Goal: Task Accomplishment & Management: Complete application form

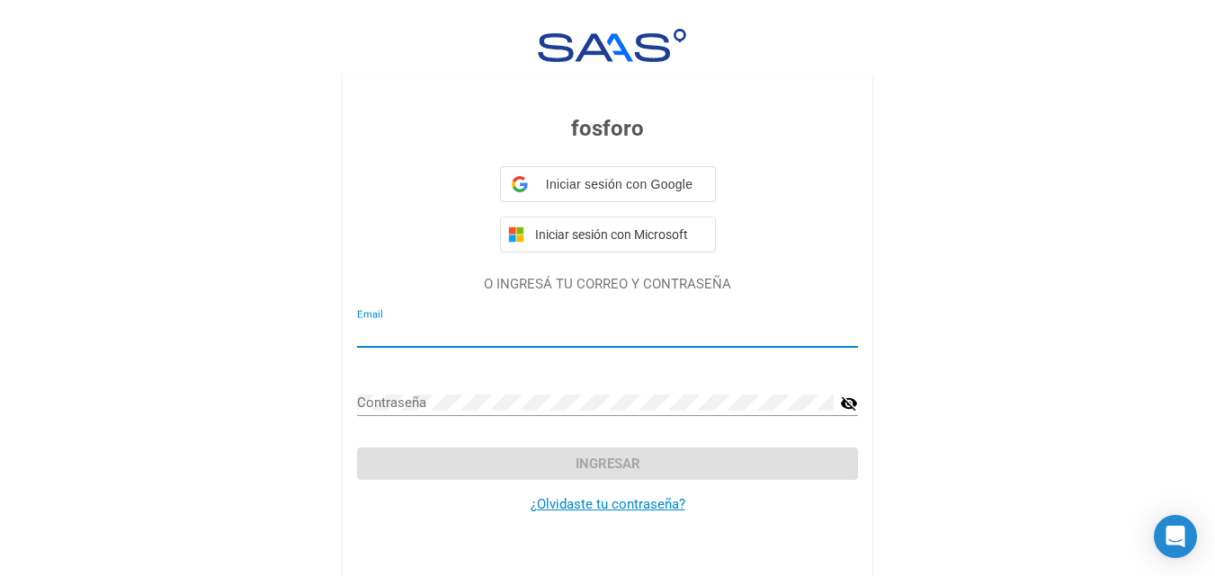
type input "[PERSON_NAME][EMAIL_ADDRESS][DOMAIN_NAME]"
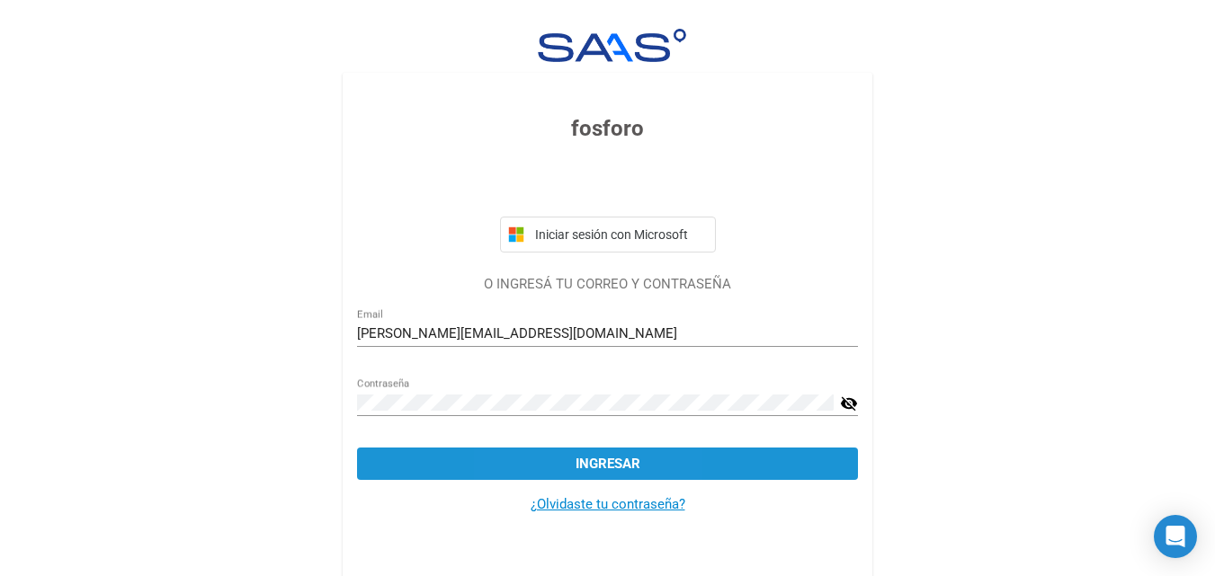
click at [552, 479] on button "Ingresar" at bounding box center [607, 464] width 501 height 32
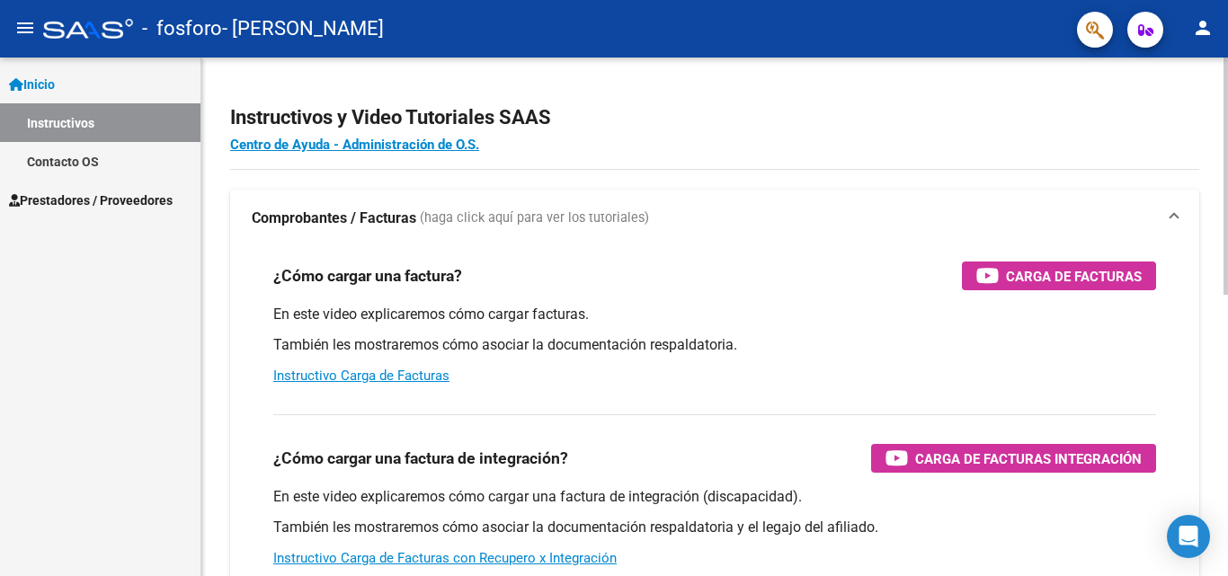
click at [1227, 50] on div "menu - fosforo - [PERSON_NAME] person Inicio Instructivos Contacto OS Prestador…" at bounding box center [614, 288] width 1228 height 576
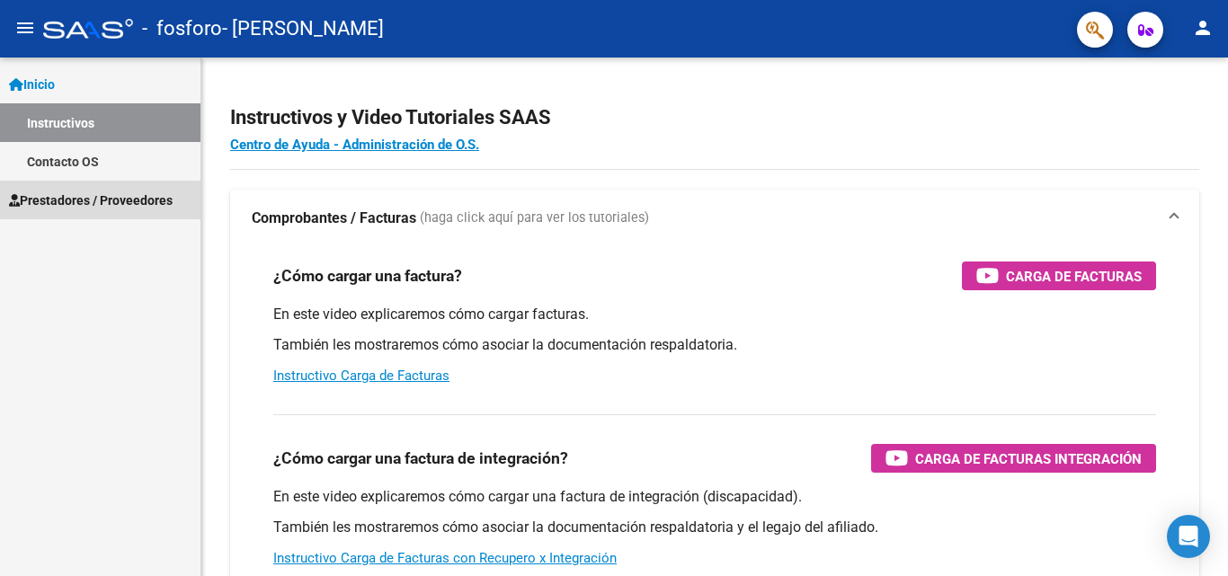
click at [173, 195] on span "Prestadores / Proveedores" at bounding box center [91, 201] width 164 height 20
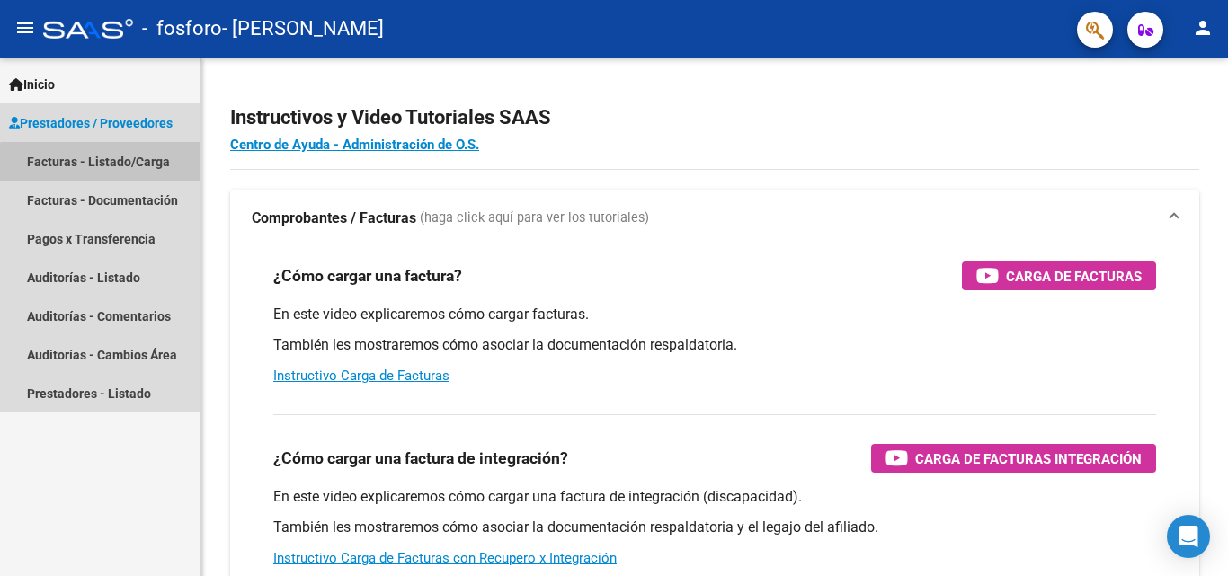
click at [110, 164] on link "Facturas - Listado/Carga" at bounding box center [100, 161] width 201 height 39
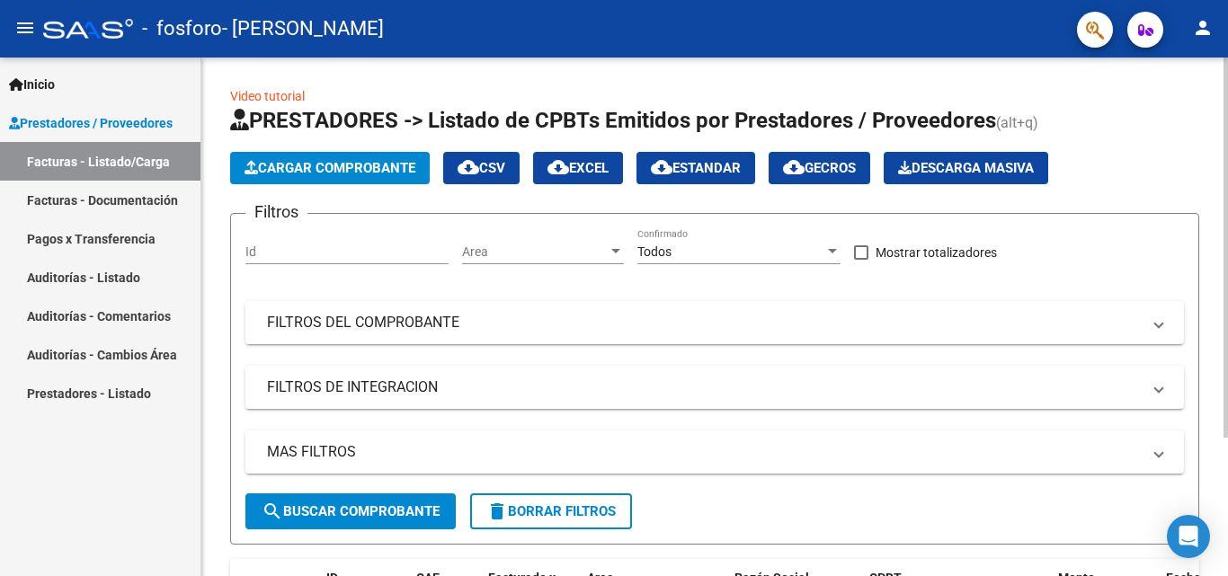
click at [1227, 114] on div at bounding box center [1226, 248] width 4 height 380
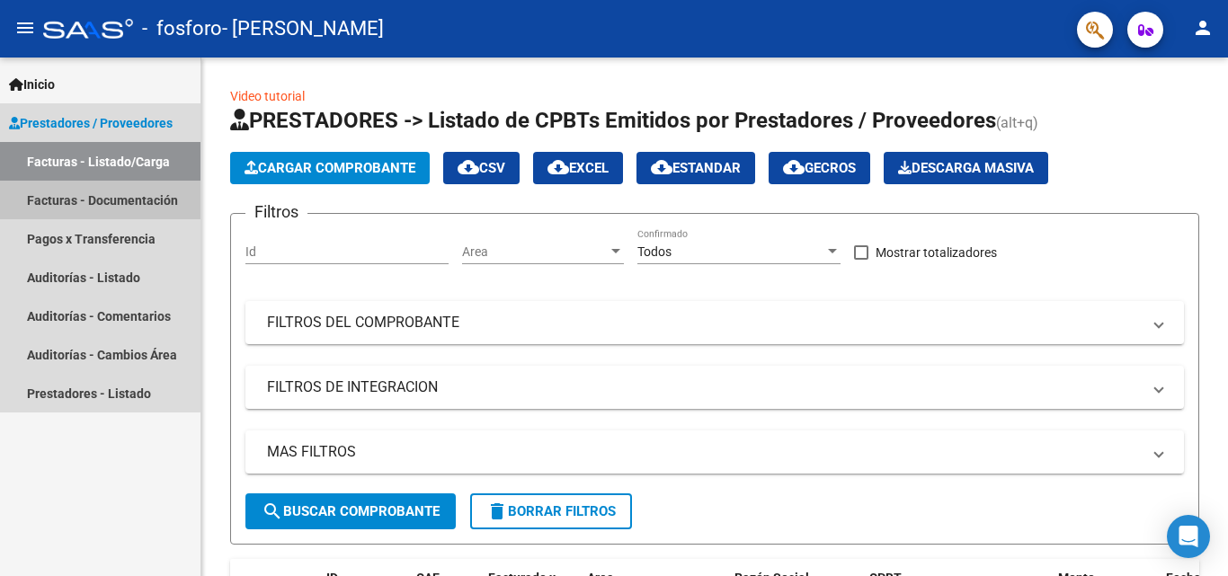
click at [88, 209] on link "Facturas - Documentación" at bounding box center [100, 200] width 201 height 39
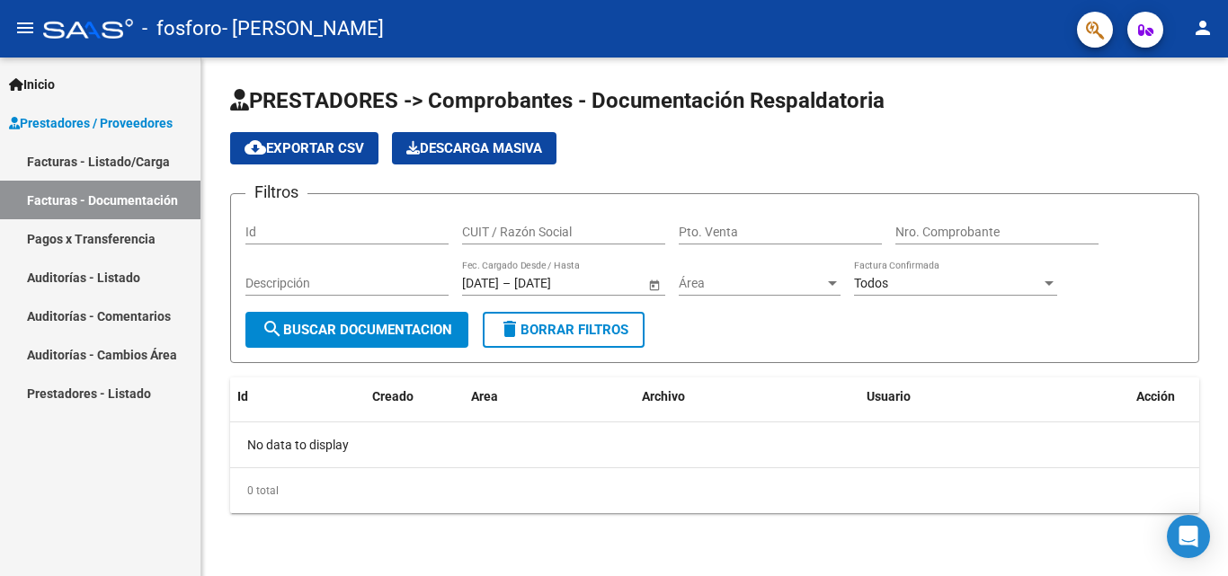
click at [69, 78] on link "Inicio" at bounding box center [100, 84] width 201 height 39
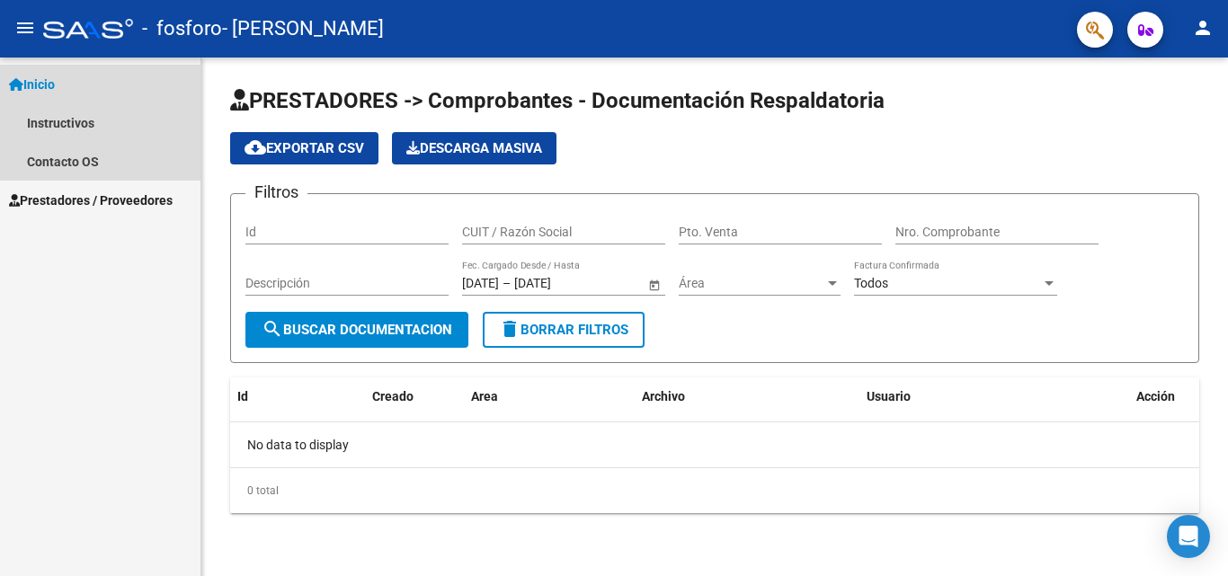
click at [41, 76] on span "Inicio" at bounding box center [32, 85] width 46 height 20
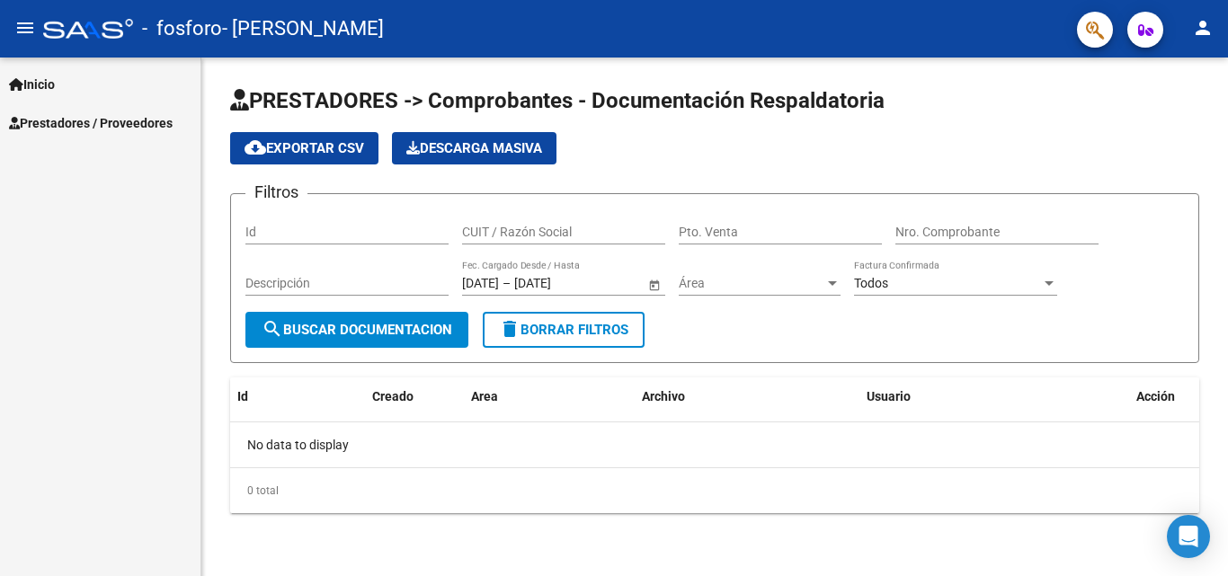
click at [76, 22] on div at bounding box center [88, 29] width 90 height 20
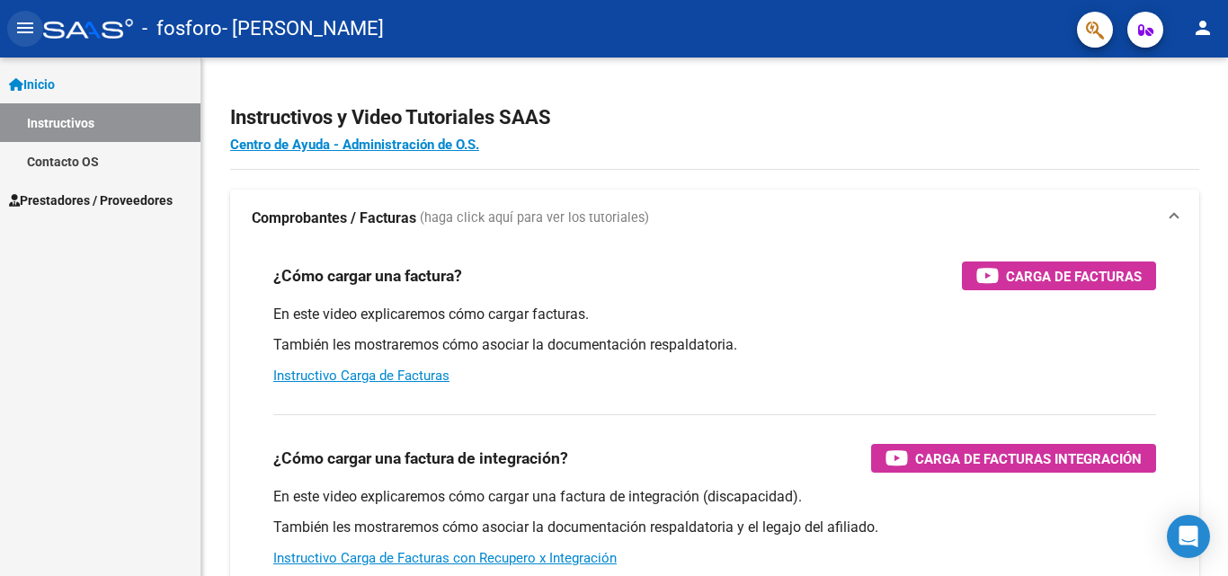
click at [29, 31] on mat-icon "menu" at bounding box center [25, 28] width 22 height 22
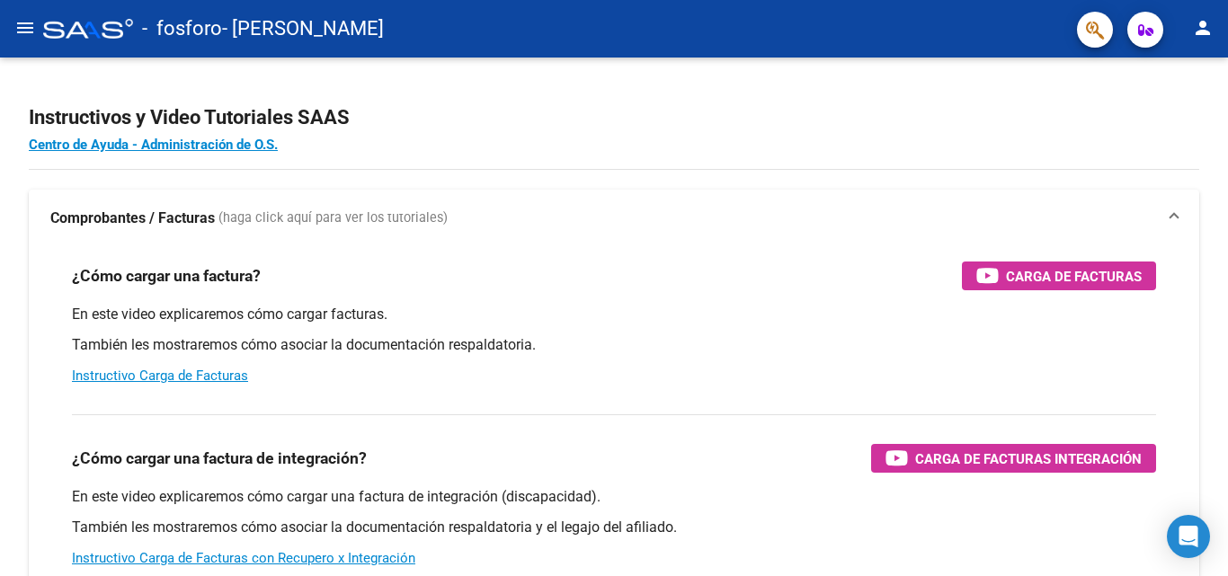
click at [35, 27] on mat-icon "menu" at bounding box center [25, 28] width 22 height 22
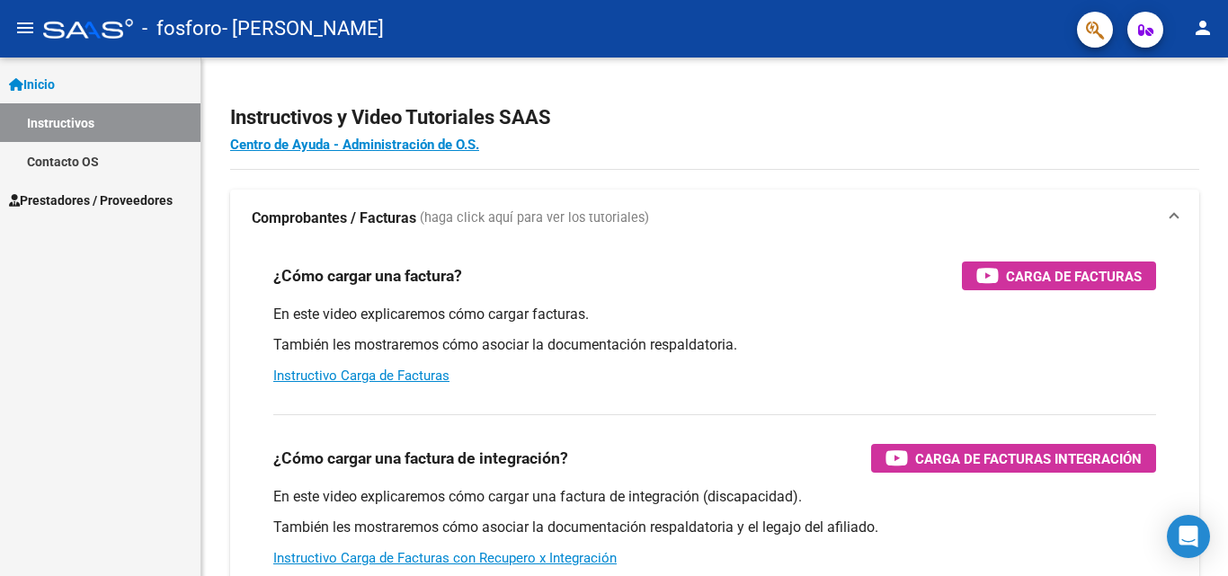
click at [35, 27] on mat-icon "menu" at bounding box center [25, 28] width 22 height 22
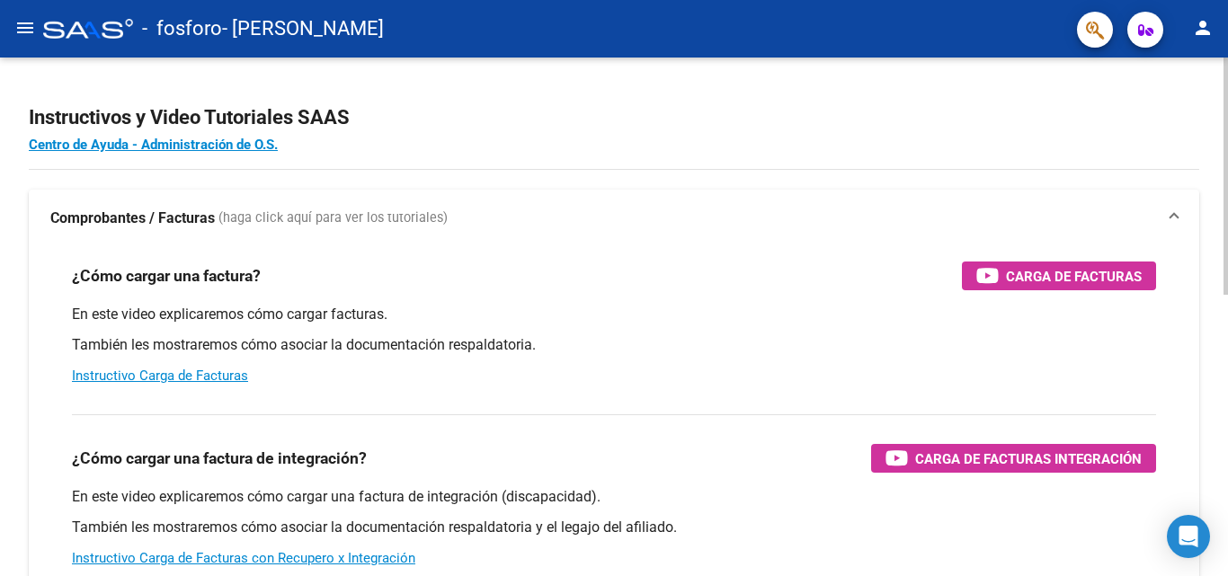
click at [1227, 162] on div at bounding box center [1226, 176] width 4 height 237
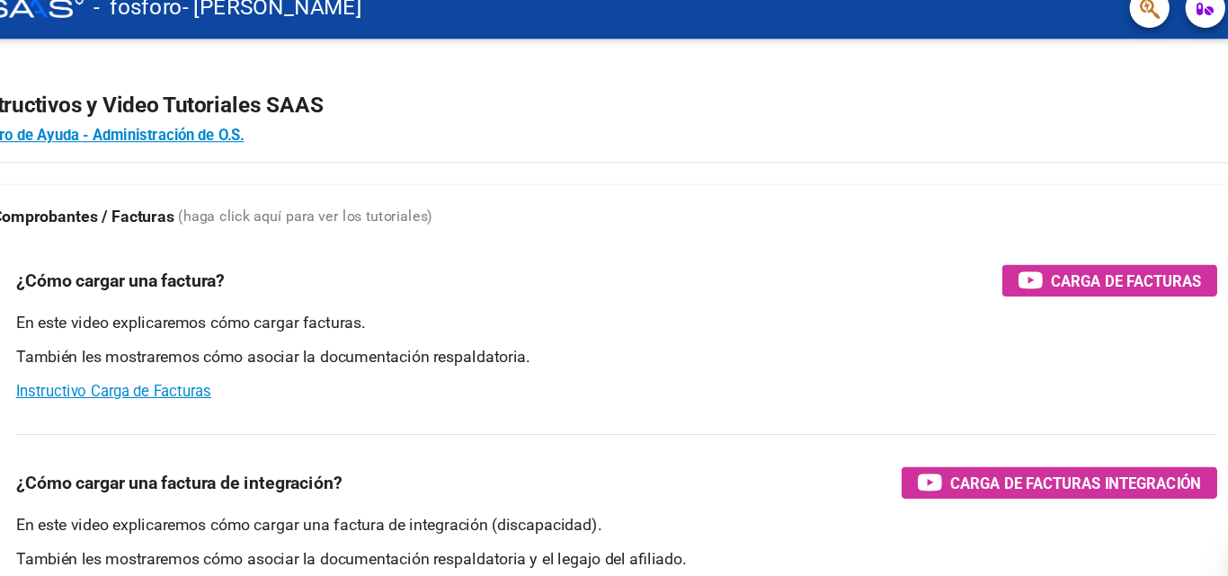
drag, startPoint x: 633, startPoint y: 175, endPoint x: 905, endPoint y: 138, distance: 274.9
click at [905, 138] on h4 "Centro de Ayuda - Administración de O.S." at bounding box center [614, 145] width 1171 height 20
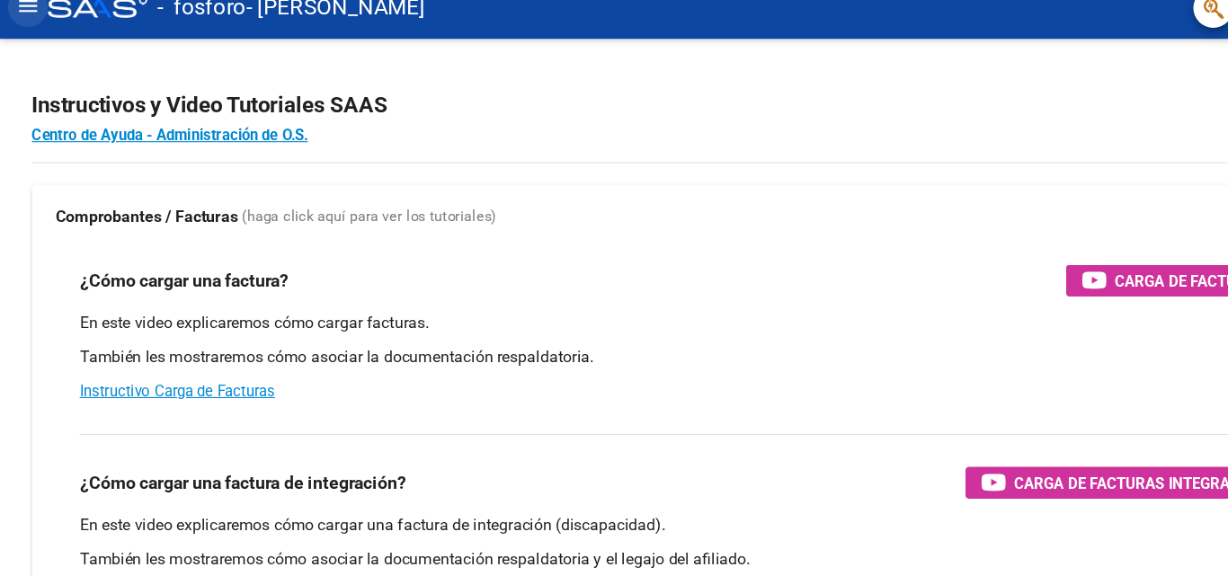
click at [31, 31] on mat-icon "menu" at bounding box center [25, 28] width 22 height 22
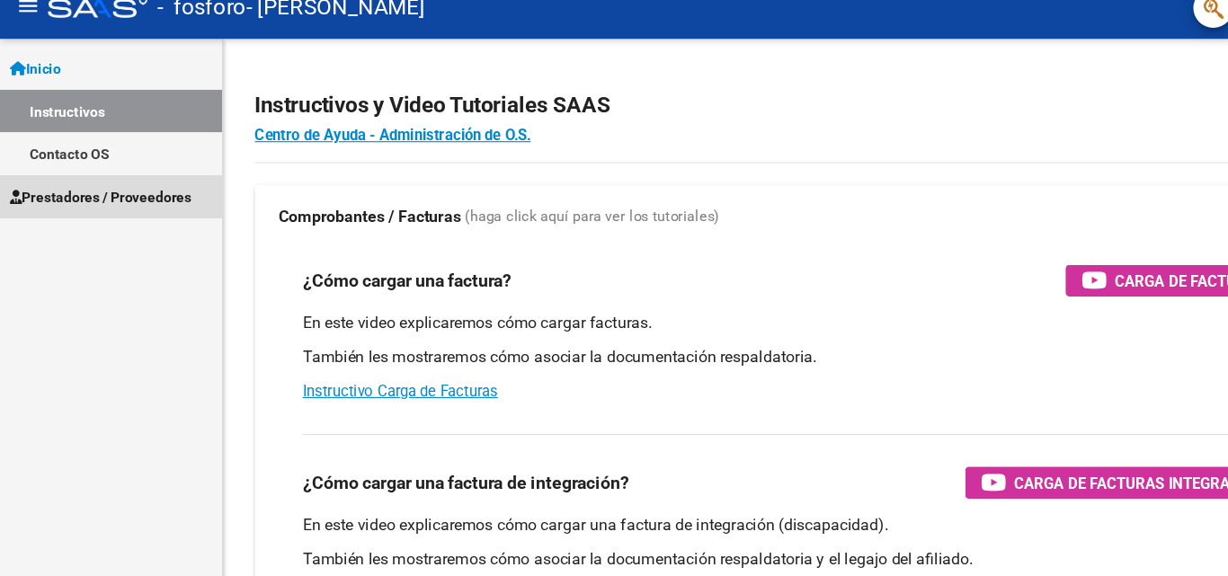
click at [60, 196] on span "Prestadores / Proveedores" at bounding box center [91, 201] width 164 height 20
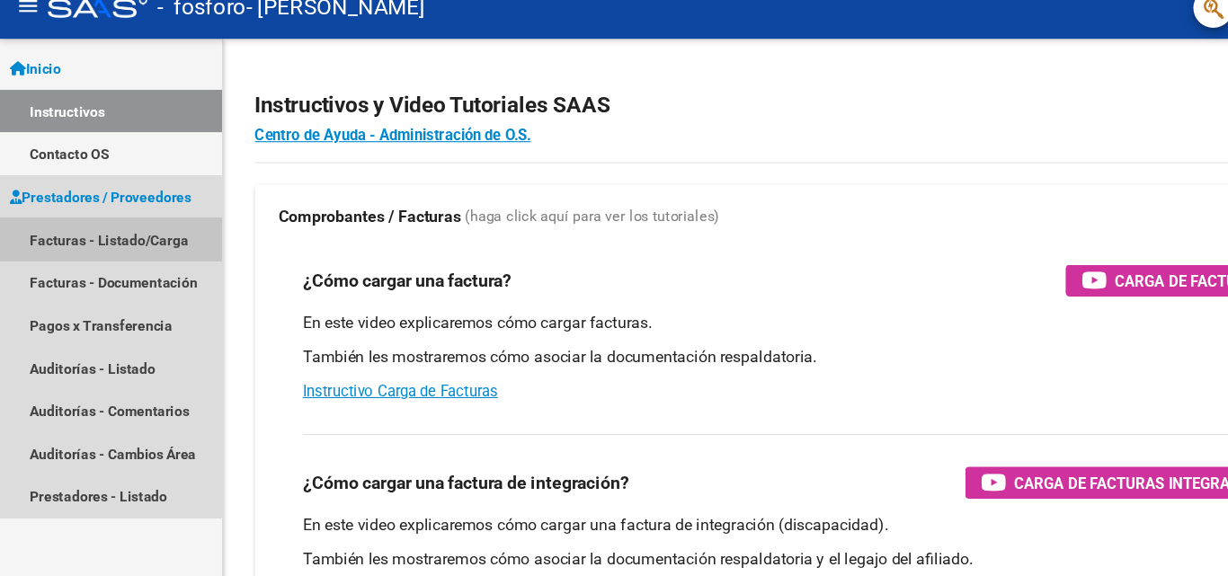
click at [62, 232] on link "Facturas - Listado/Carga" at bounding box center [100, 238] width 201 height 39
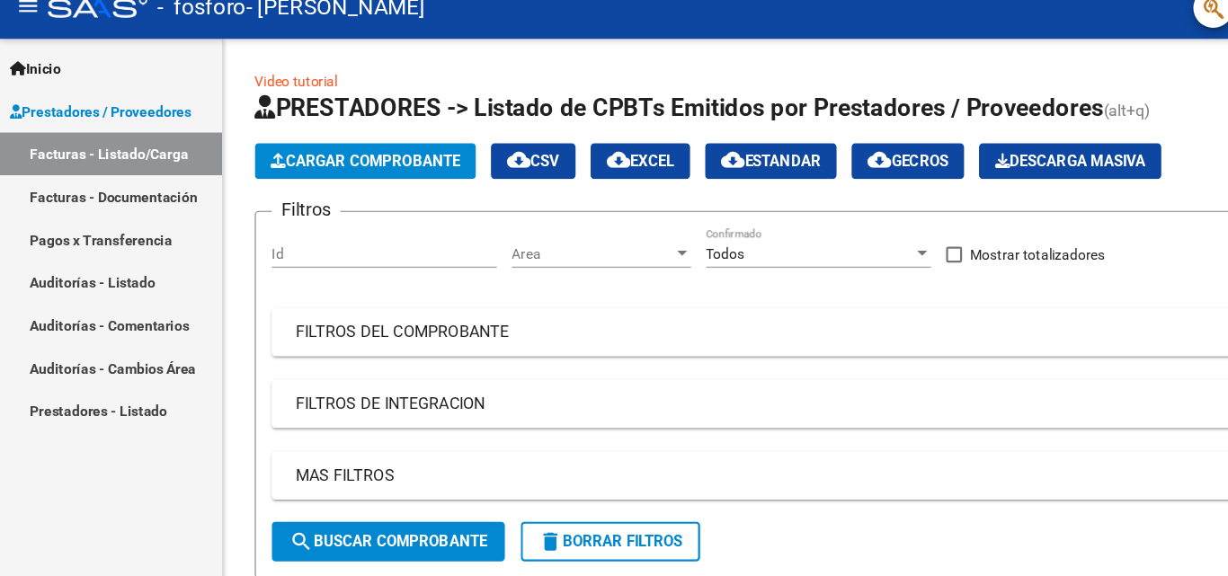
click at [371, 269] on div "Id" at bounding box center [346, 253] width 203 height 51
click at [975, 341] on mat-expansion-panel-header "FILTROS DEL COMPROBANTE" at bounding box center [714, 322] width 939 height 43
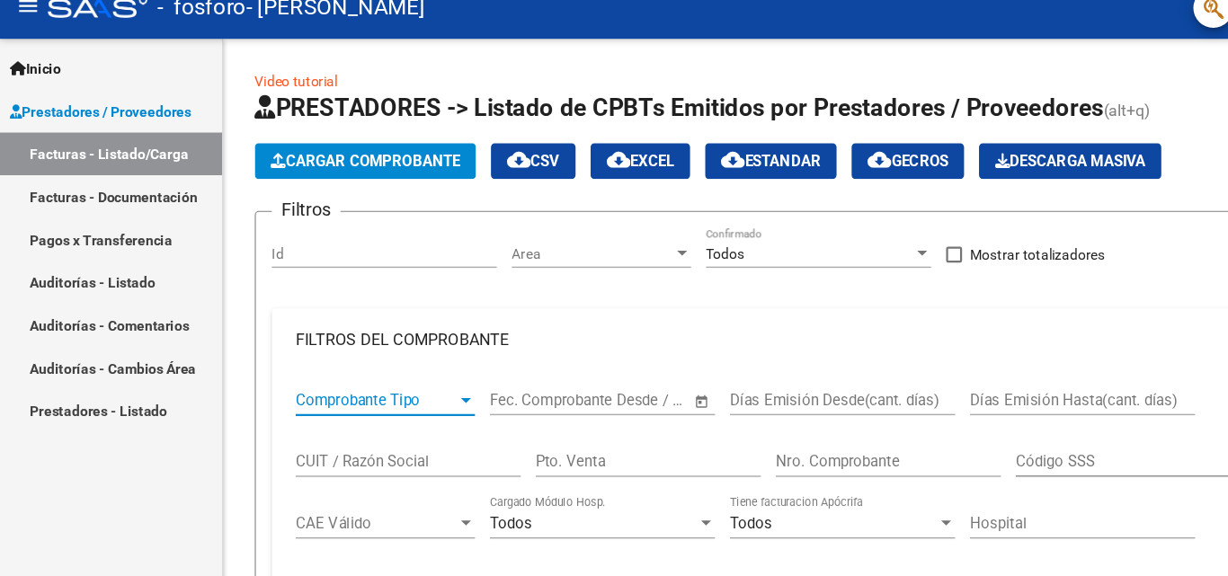
click at [350, 380] on span "Comprobante Tipo" at bounding box center [340, 384] width 146 height 16
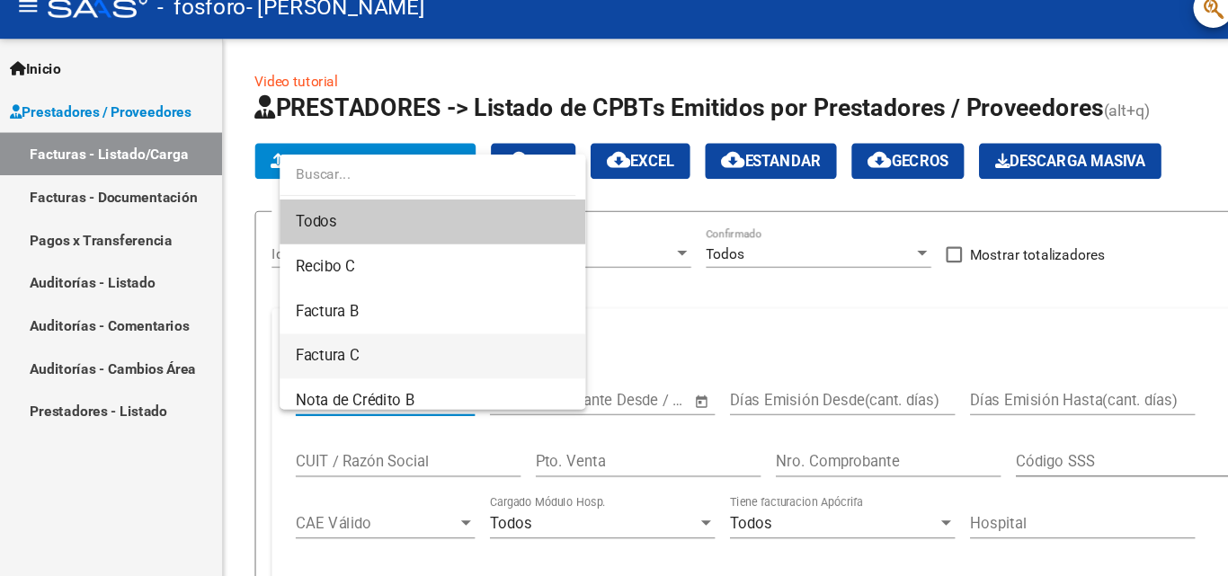
click at [334, 329] on span "Factura C" at bounding box center [390, 344] width 247 height 40
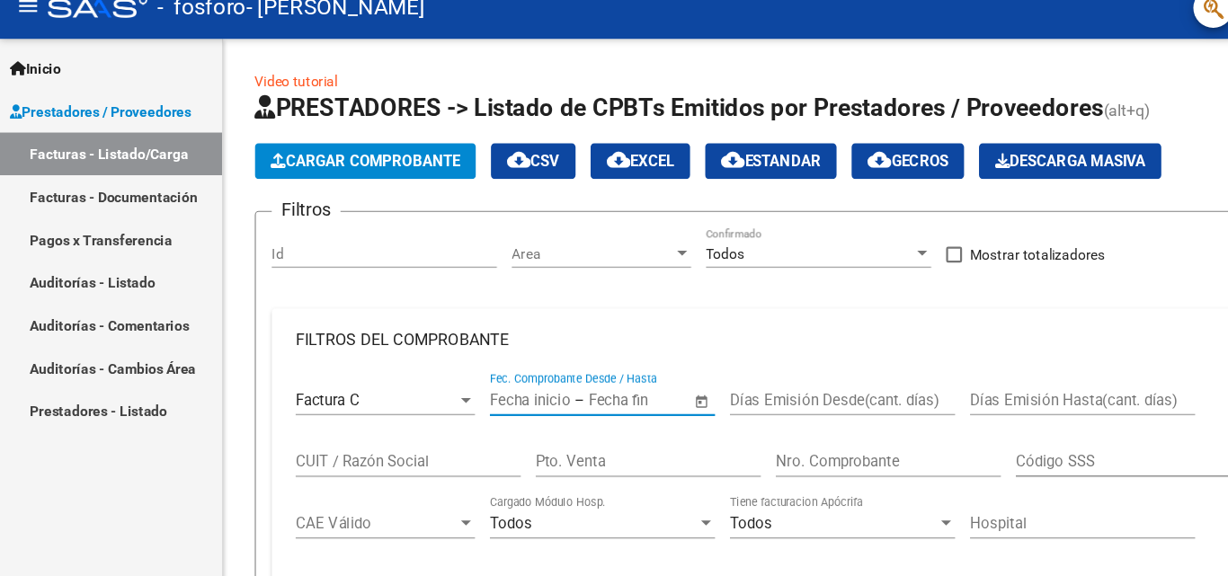
click at [478, 390] on input "text" at bounding box center [478, 384] width 73 height 16
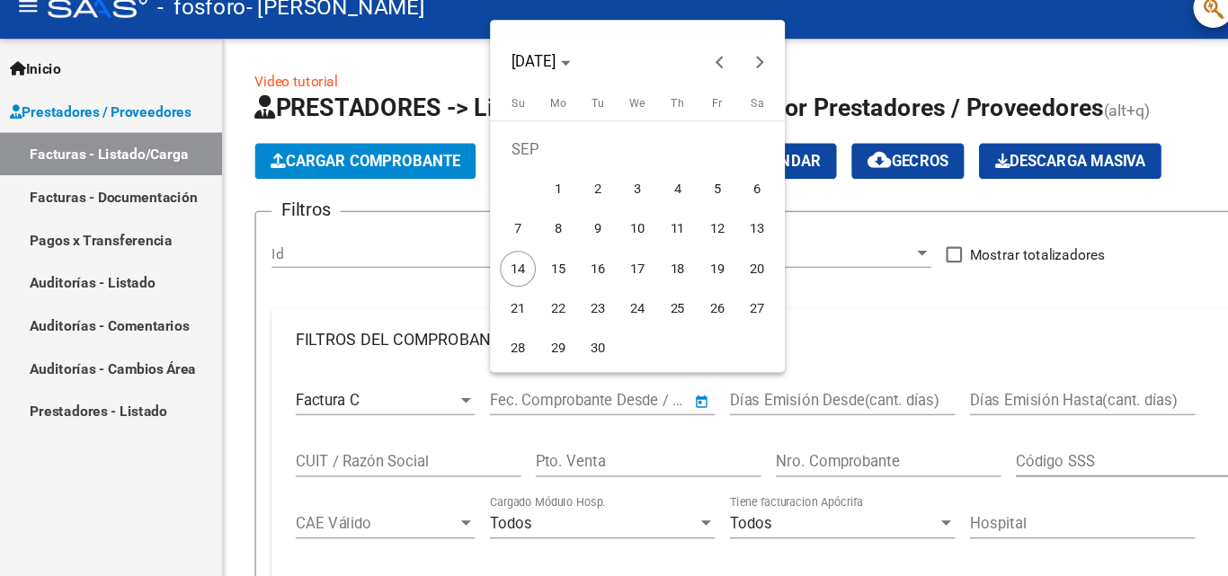
click at [1031, 320] on div at bounding box center [614, 288] width 1228 height 576
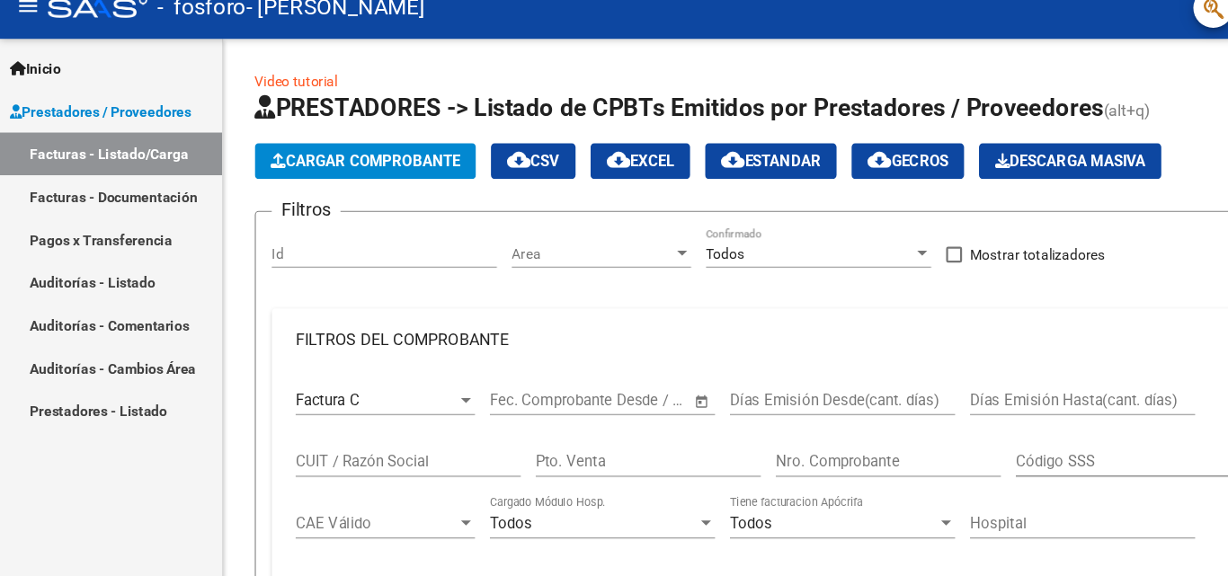
drag, startPoint x: 1104, startPoint y: 270, endPoint x: 1107, endPoint y: 389, distance: 119.6
click at [1107, 389] on div "Filtros Id Area Area Todos Confirmado Mostrar totalizadores FILTROS DEL COMPROB…" at bounding box center [714, 486] width 939 height 516
click at [240, 494] on form "Filtros Id Area Area Todos Confirmado Mostrar totalizadores FILTROS DEL COMPROB…" at bounding box center [714, 504] width 969 height 583
click at [220, 486] on div "Video tutorial PRESTADORES -> Listado de CPBTs Emitidos por Prestadores / Prove…" at bounding box center [714, 537] width 1027 height 959
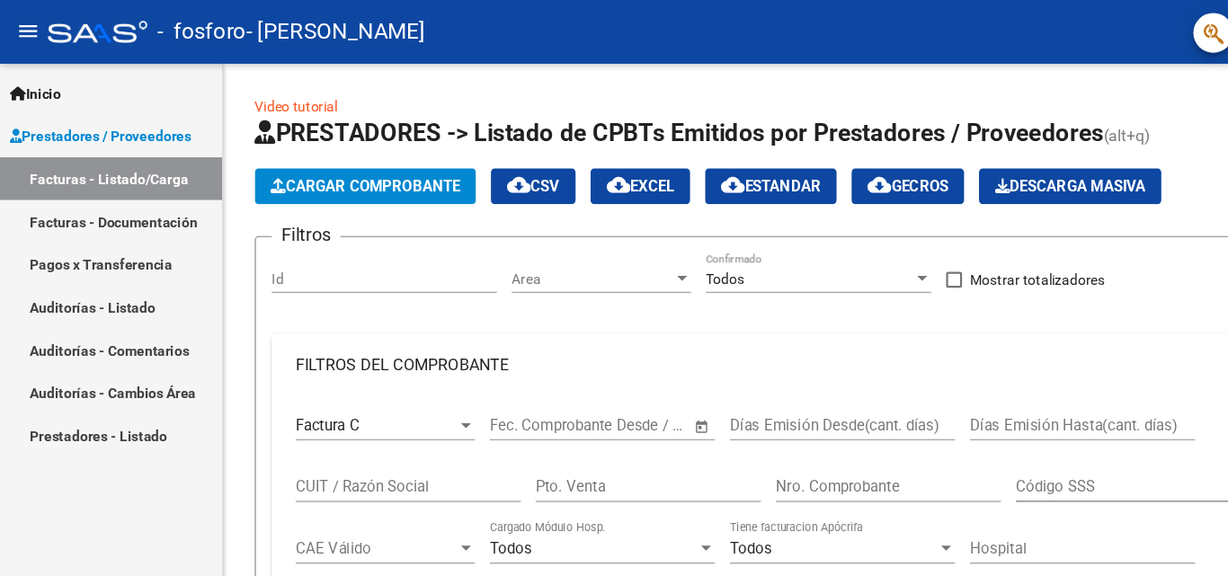
click at [272, 94] on link "Video tutorial" at bounding box center [267, 96] width 75 height 14
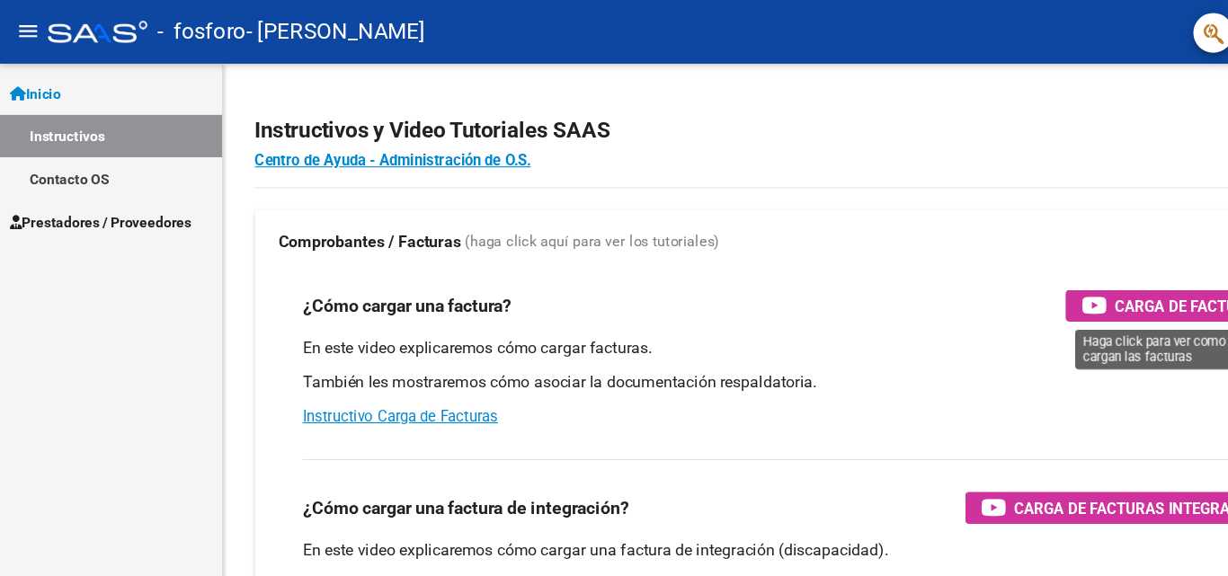
click at [994, 277] on icon "button" at bounding box center [988, 275] width 22 height 21
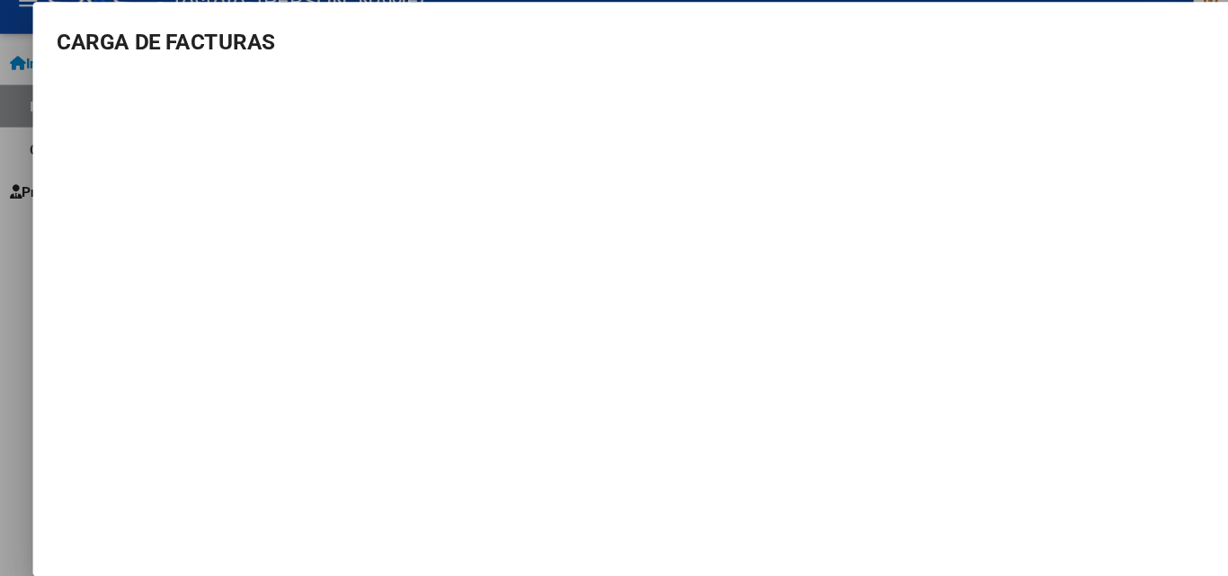
click at [0, 367] on div at bounding box center [614, 288] width 1228 height 576
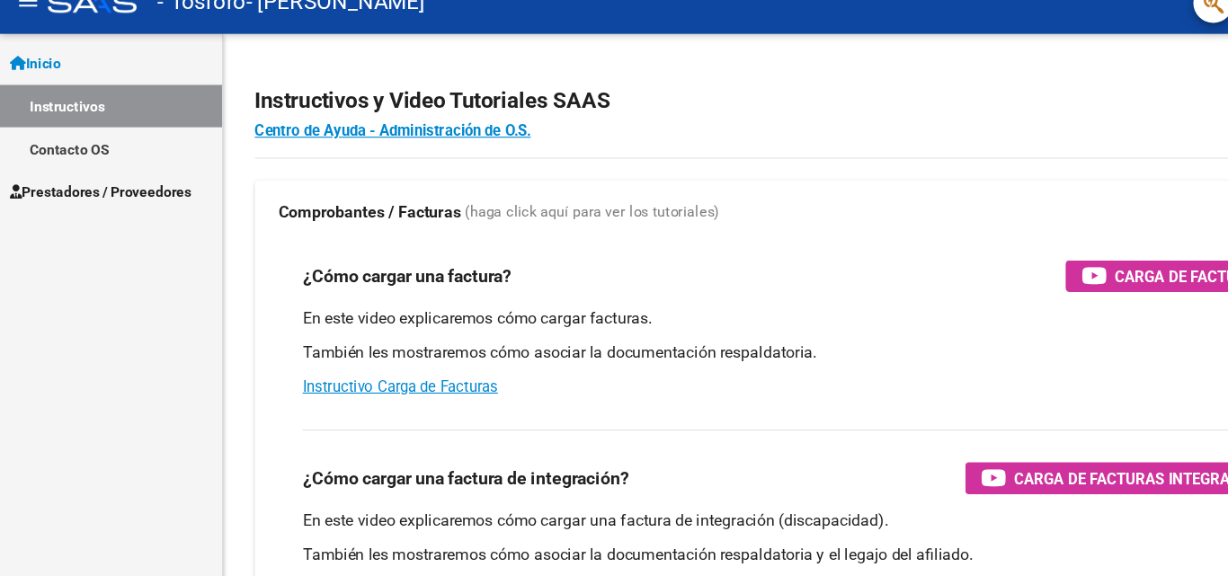
click at [53, 201] on span "Prestadores / Proveedores" at bounding box center [91, 201] width 164 height 20
click at [105, 201] on span "Prestadores / Proveedores" at bounding box center [91, 201] width 164 height 20
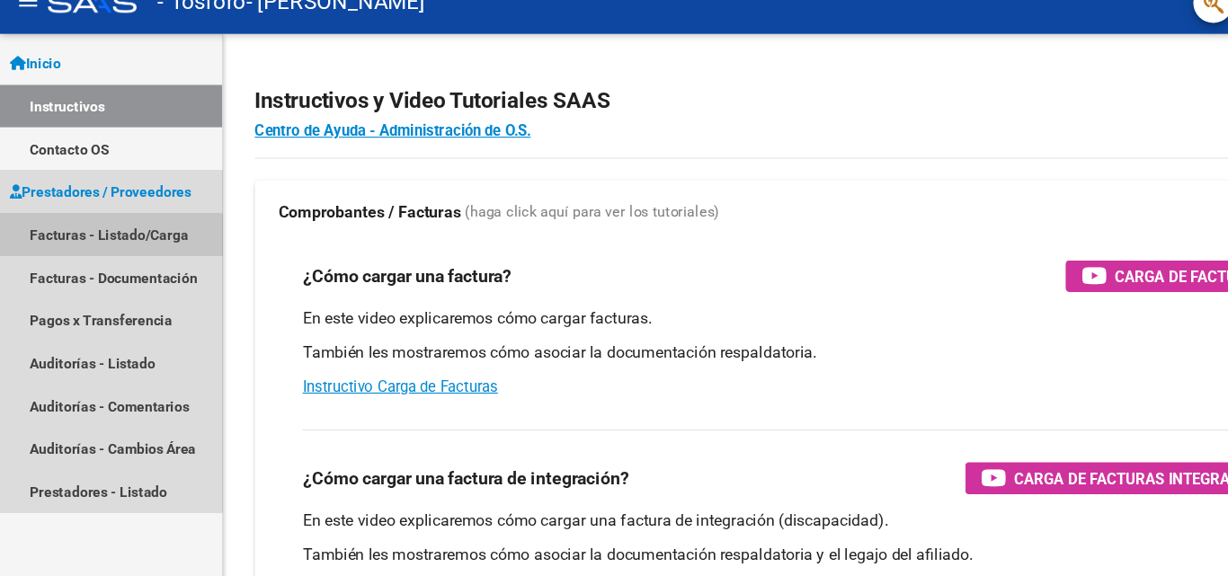
click at [90, 242] on link "Facturas - Listado/Carga" at bounding box center [100, 238] width 201 height 39
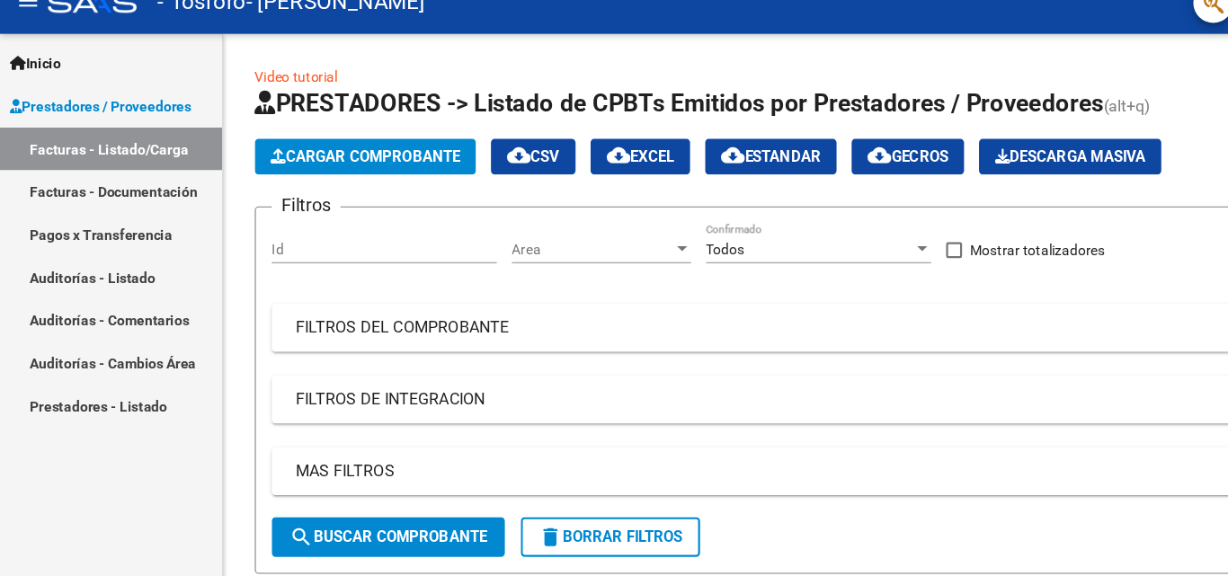
click at [360, 173] on span "Cargar Comprobante" at bounding box center [330, 168] width 171 height 16
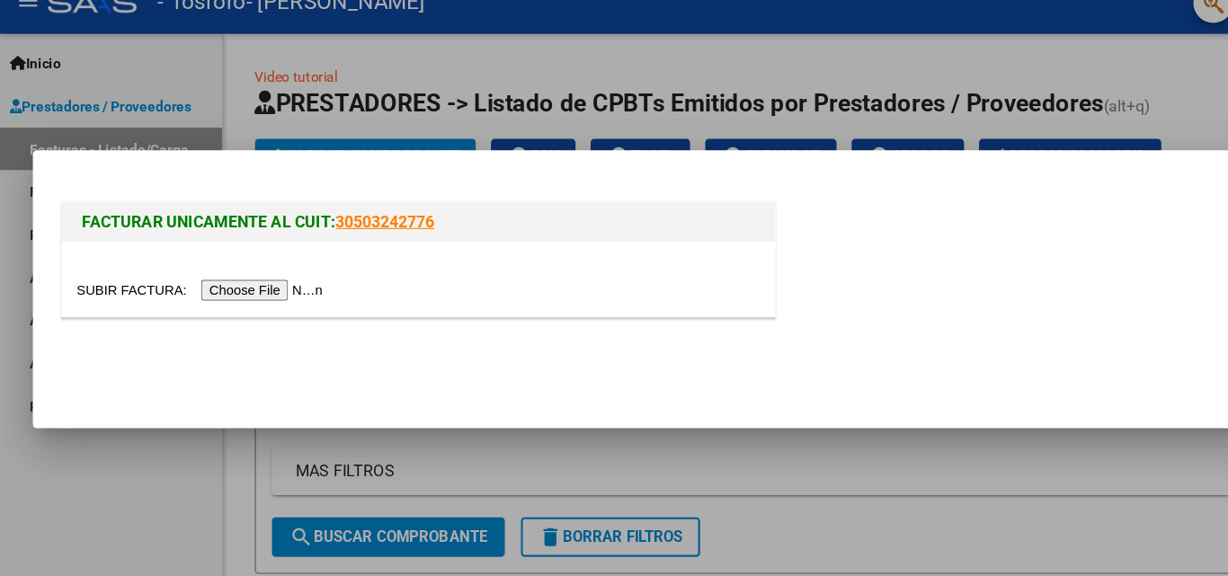
click at [268, 284] on input "file" at bounding box center [182, 289] width 227 height 19
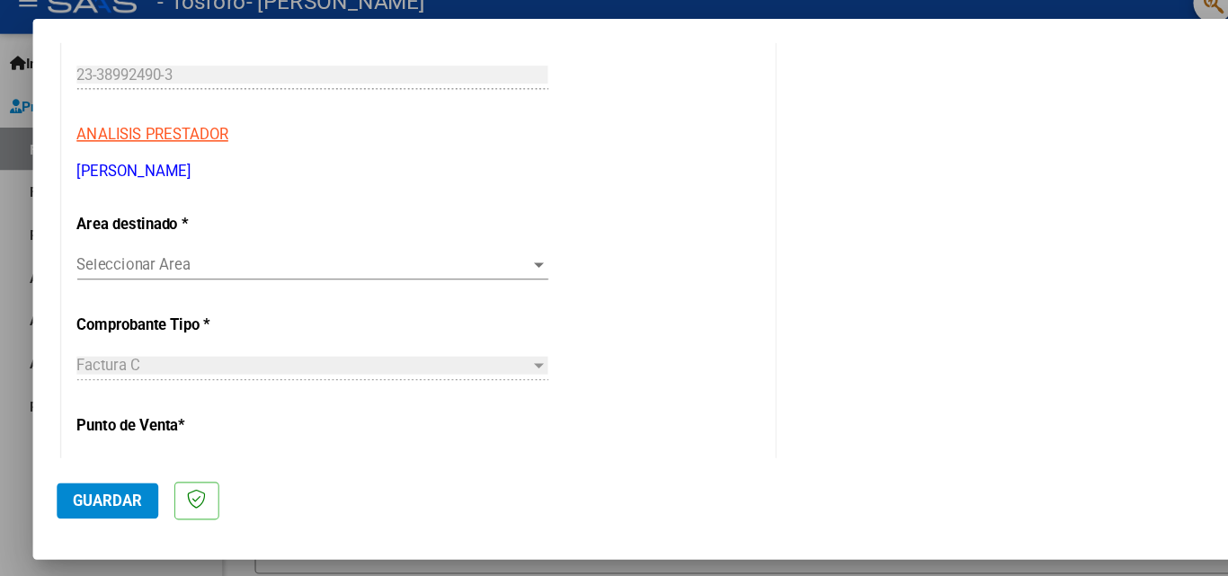
scroll to position [288, 0]
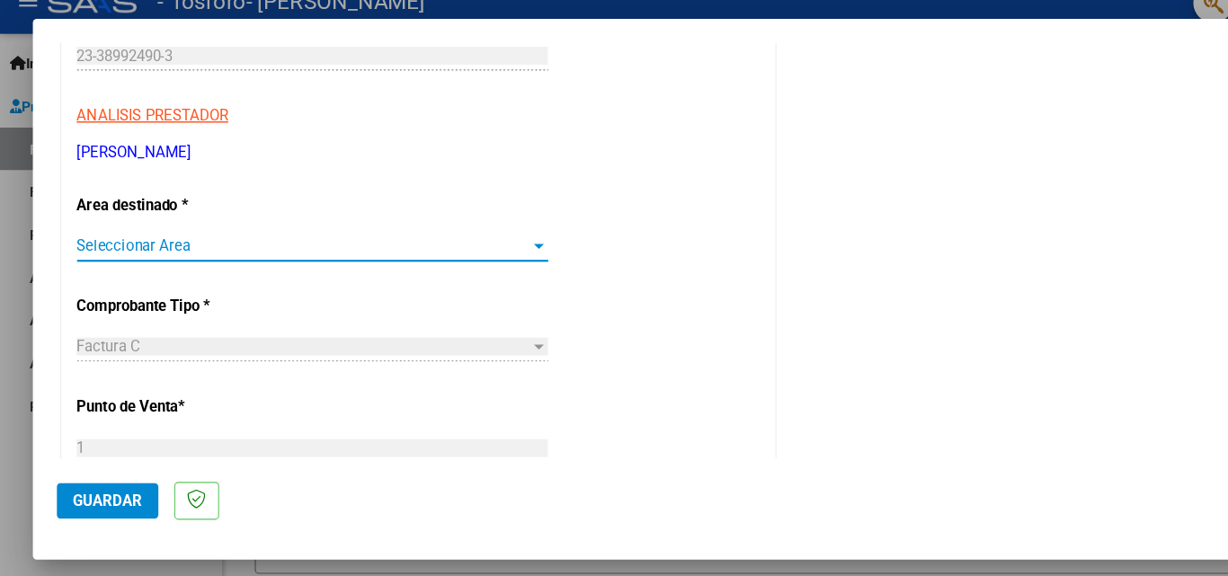
click at [447, 245] on span "Seleccionar Area" at bounding box center [273, 249] width 409 height 16
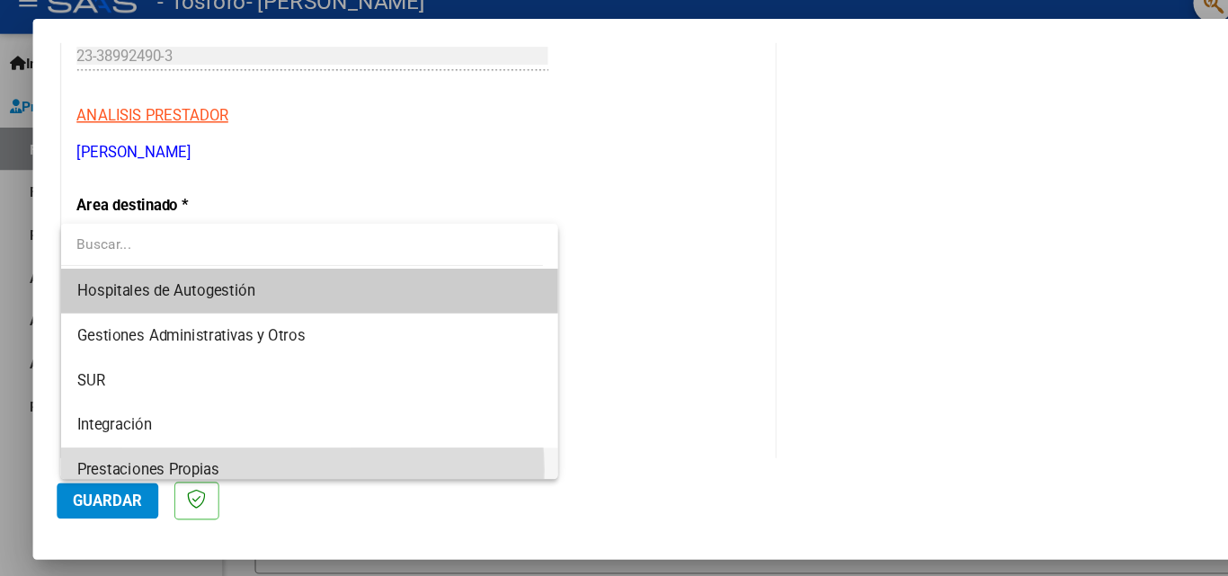
click at [197, 454] on span "Prestaciones Propias" at bounding box center [279, 452] width 420 height 40
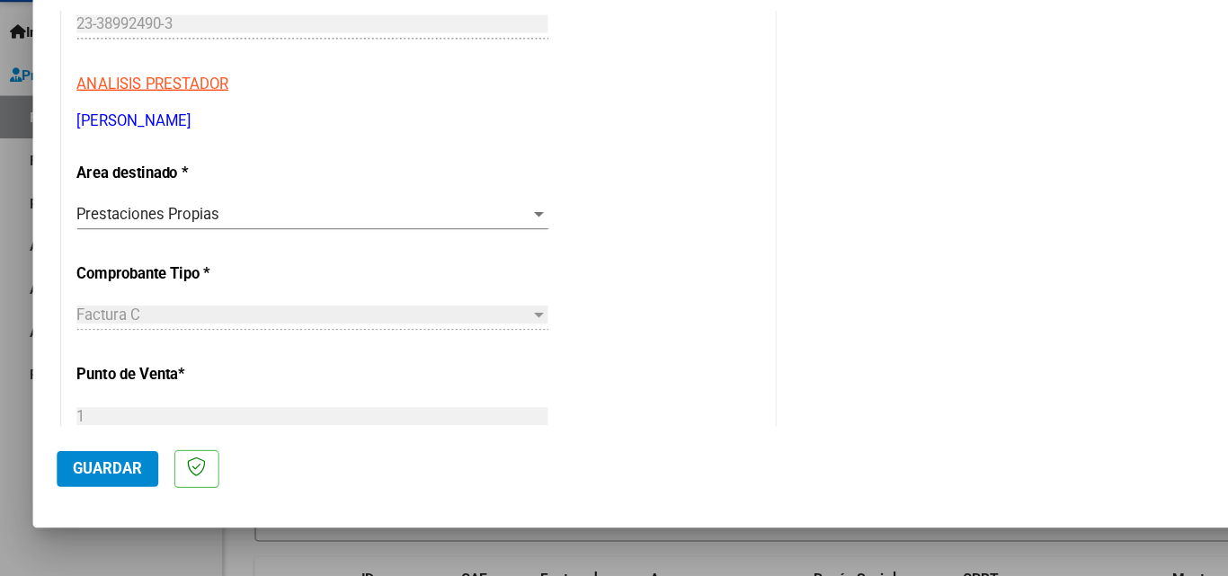
drag, startPoint x: 195, startPoint y: 388, endPoint x: 200, endPoint y: 352, distance: 37.1
click at [208, 399] on p "Punto de Venta *" at bounding box center [161, 394] width 185 height 21
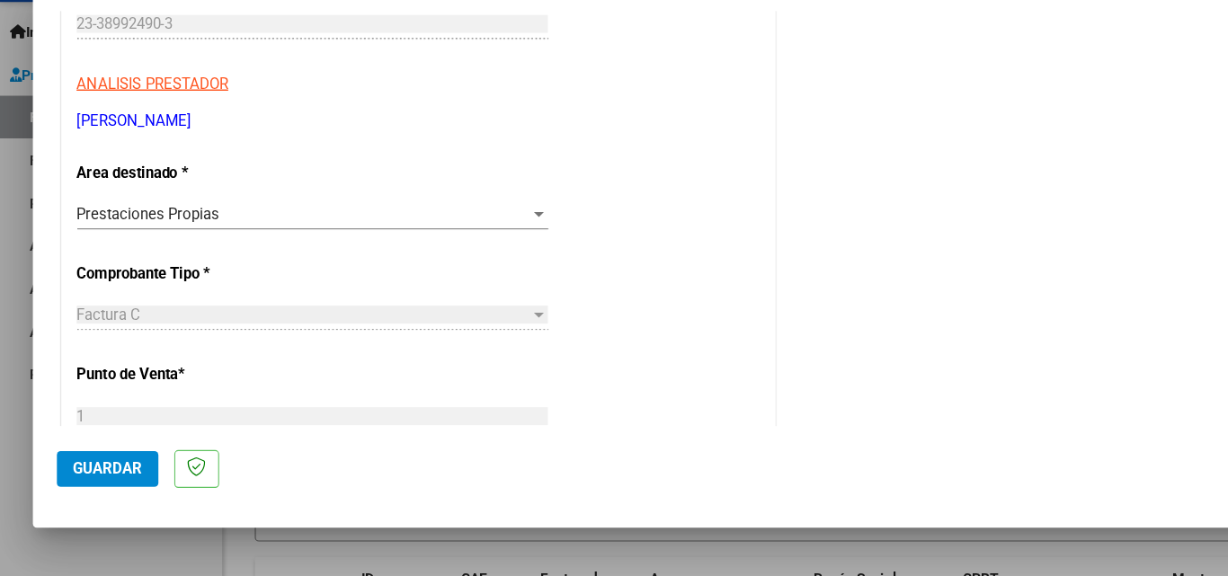
click at [106, 475] on span "Guardar" at bounding box center [97, 479] width 63 height 16
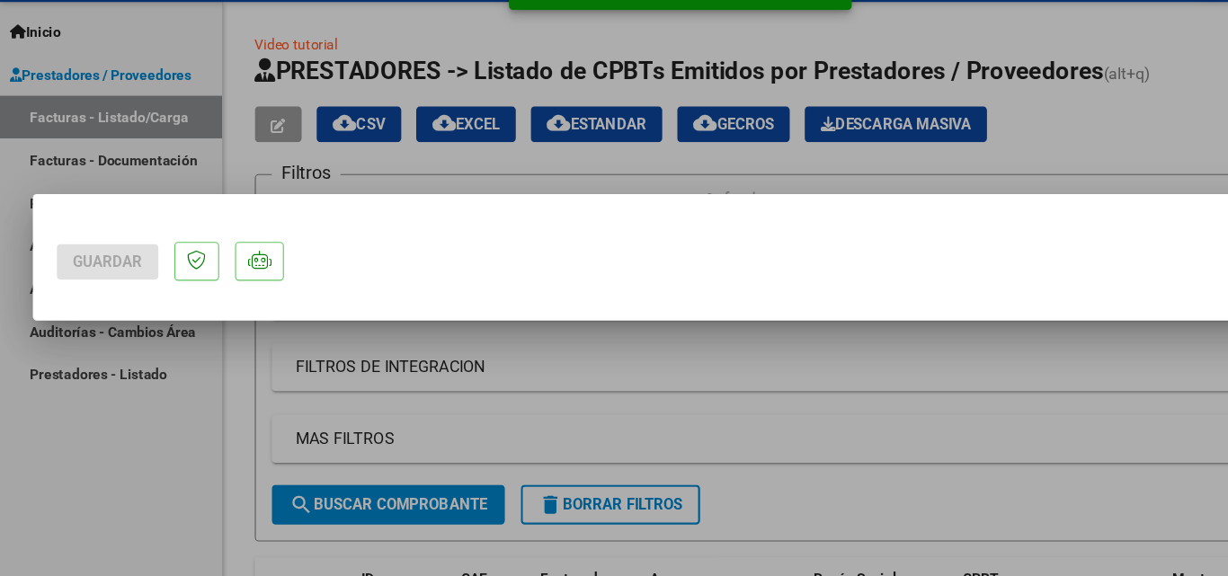
scroll to position [0, 0]
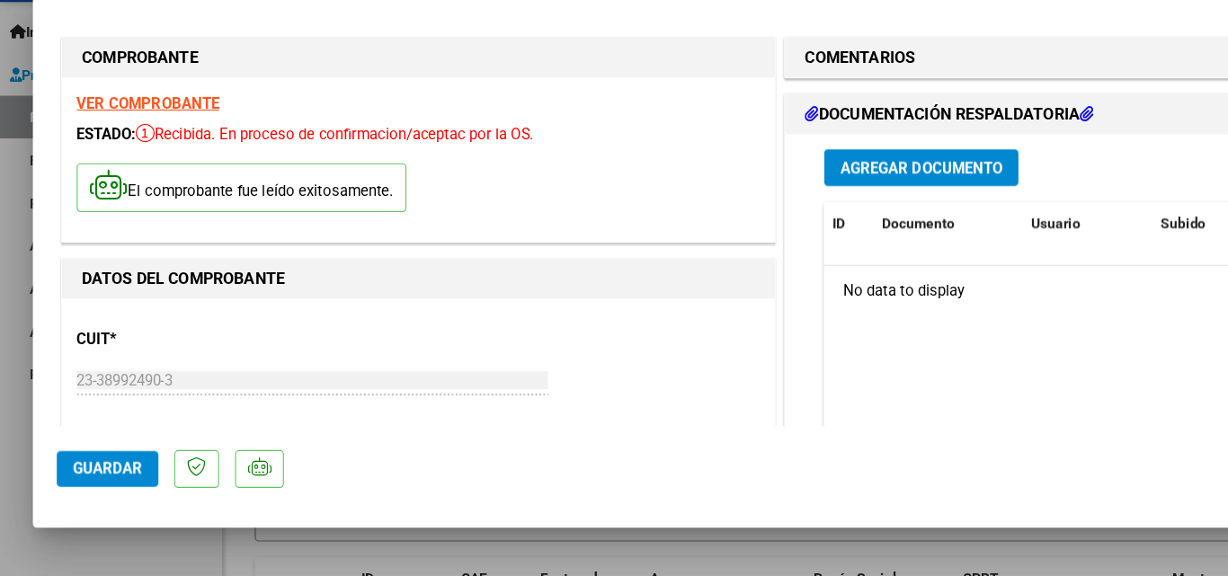
click at [890, 150] on h1 "DOCUMENTACIÓN RESPALDATORIA" at bounding box center [857, 159] width 261 height 22
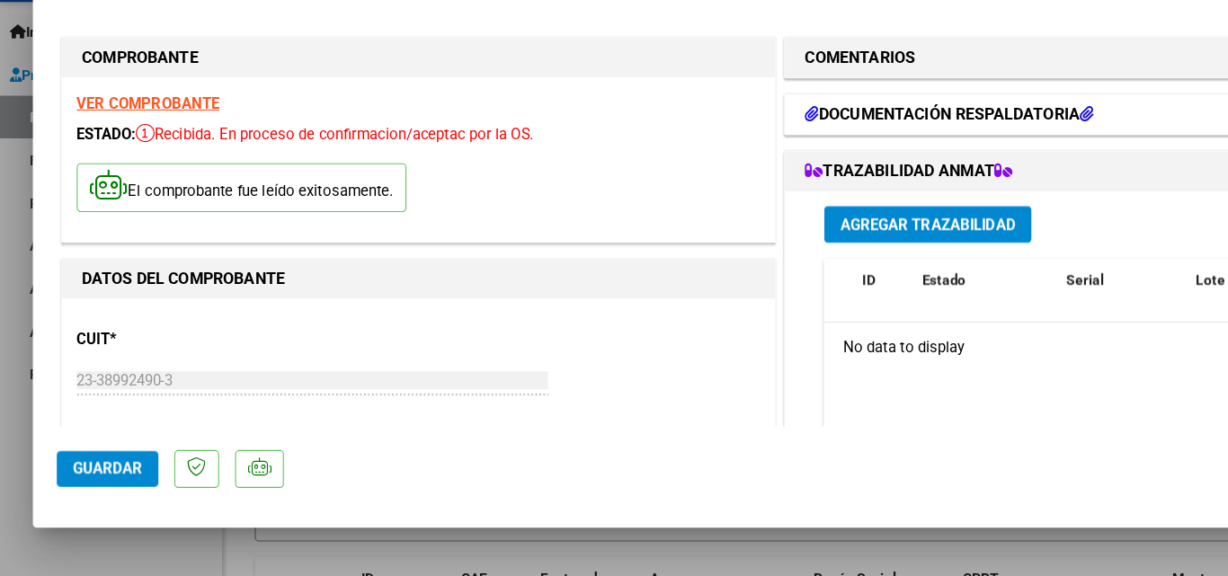
click at [789, 146] on mat-expansion-panel-header "DOCUMENTACIÓN RESPALDATORIA" at bounding box center [941, 159] width 464 height 36
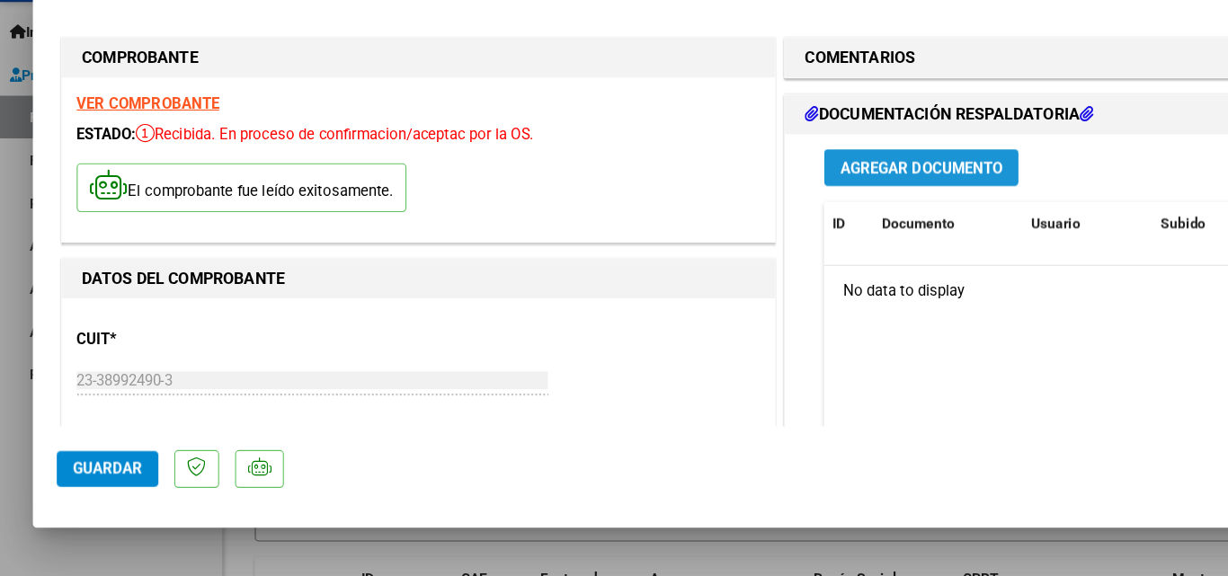
click at [783, 205] on span "Agregar Documento" at bounding box center [831, 208] width 147 height 16
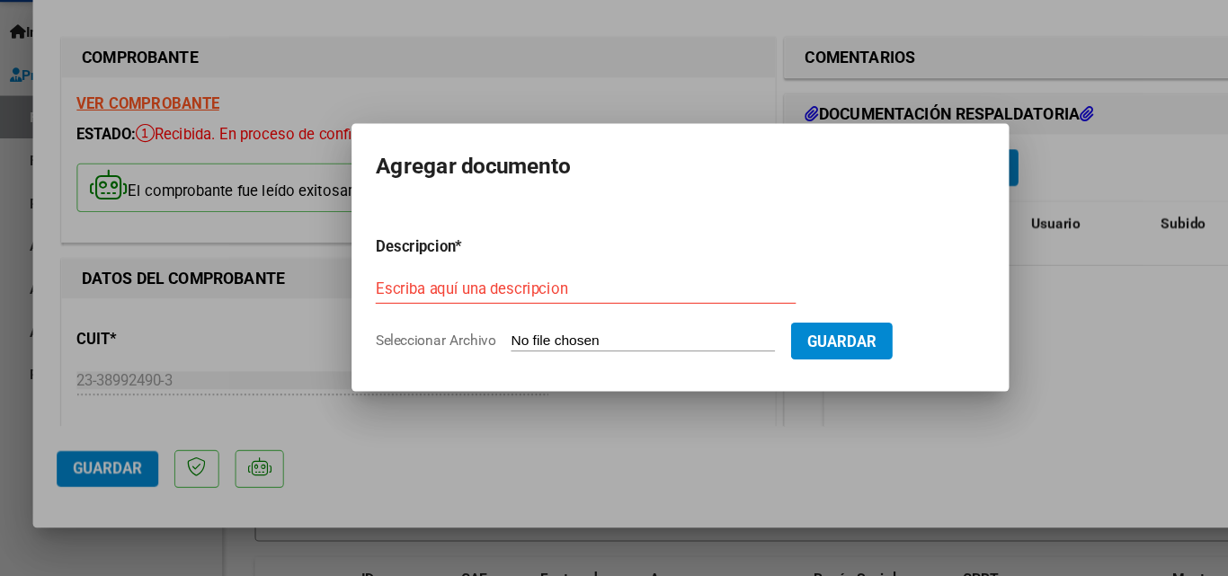
click at [737, 466] on div at bounding box center [614, 288] width 1228 height 576
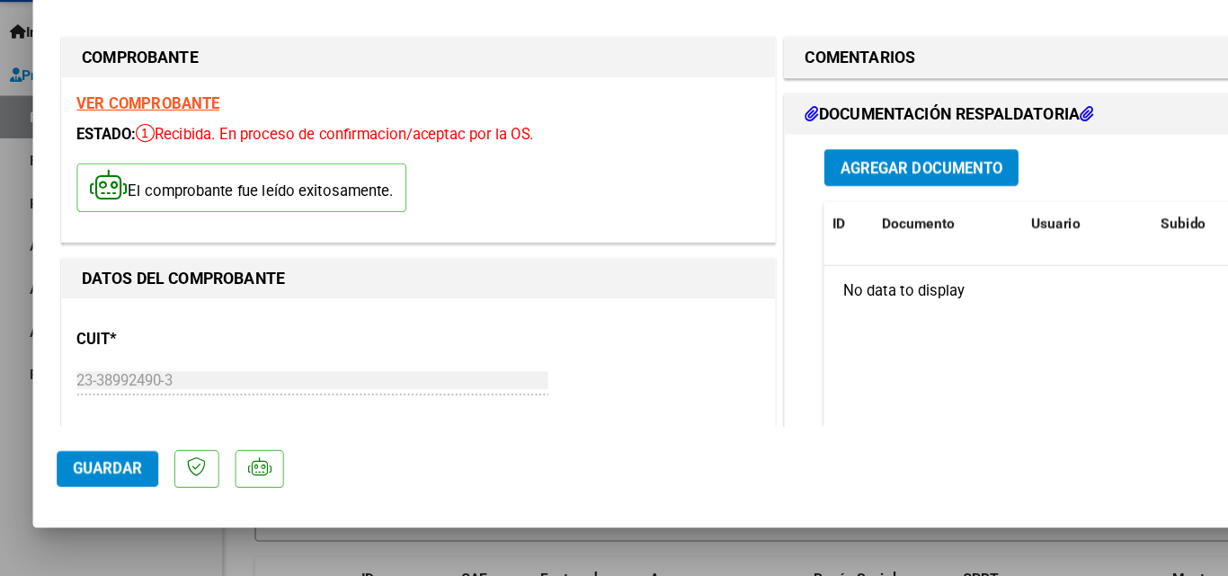
click at [0, 280] on div at bounding box center [614, 288] width 1228 height 576
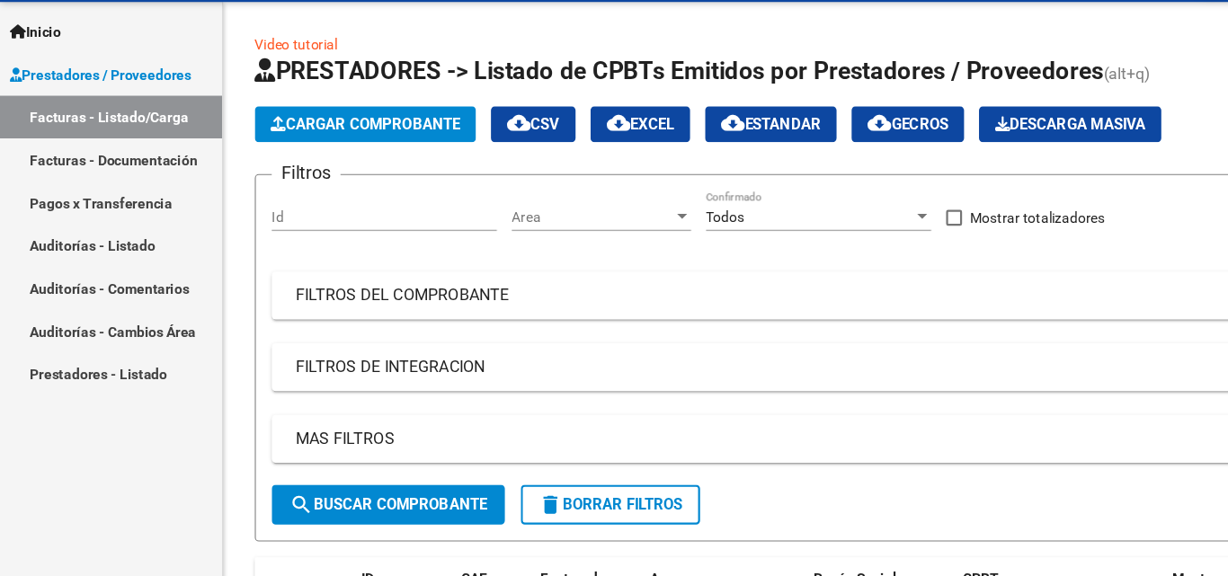
click at [335, 169] on span "Cargar Comprobante" at bounding box center [330, 168] width 171 height 16
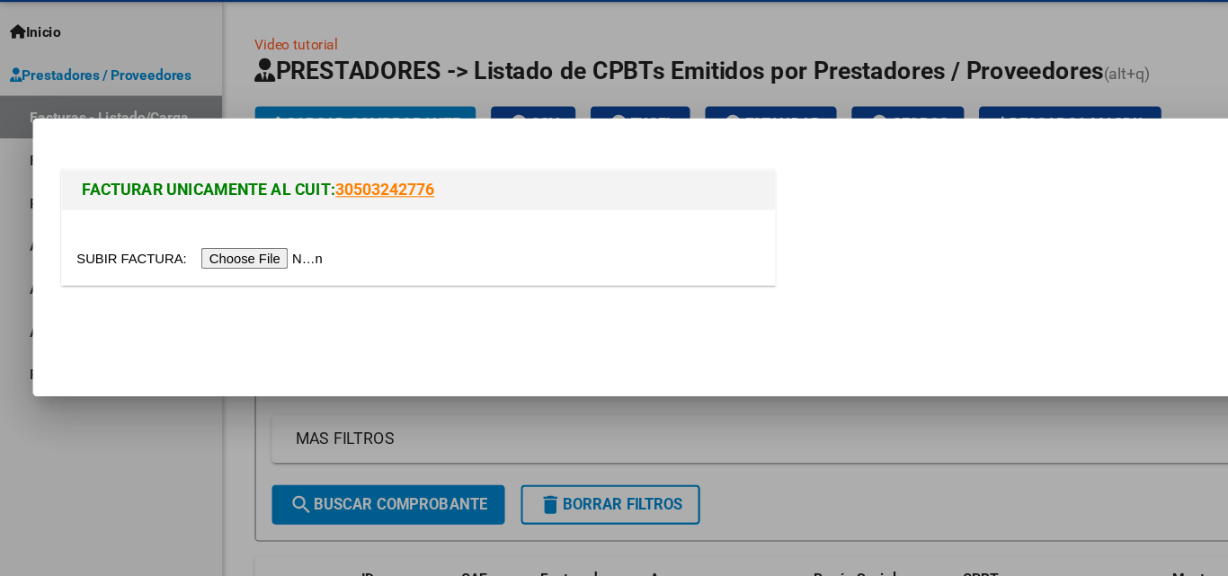
click at [259, 289] on input "file" at bounding box center [182, 289] width 227 height 19
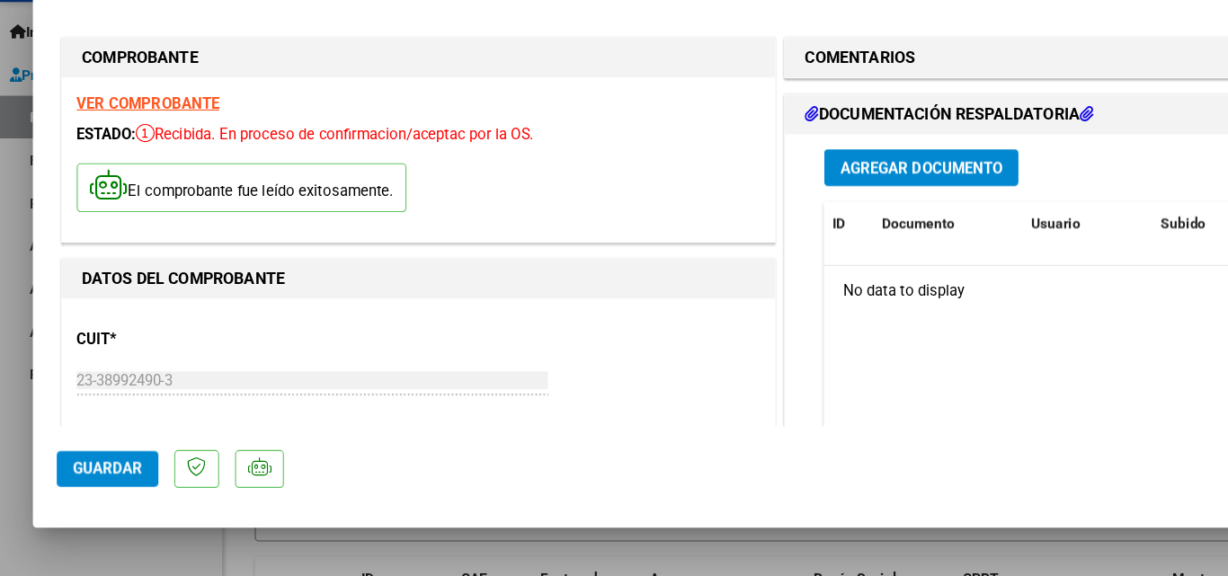
click at [588, 371] on div "CUIT * 23-38992490-3 Ingresar CUIT ANALISIS PRESTADOR [PERSON_NAME] [PERSON_NAM…" at bounding box center [377, 418] width 617 height 158
click at [623, 401] on div "CUIT * 23-38992490-3 Ingresar CUIT ANALISIS PRESTADOR [PERSON_NAME] [PERSON_NAM…" at bounding box center [377, 418] width 617 height 158
click at [635, 397] on div "CUIT * 23-38992490-3 Ingresar CUIT ANALISIS PRESTADOR [PERSON_NAME] [PERSON_NAM…" at bounding box center [377, 418] width 617 height 158
click at [397, 352] on div "CUIT * 23-38992490-3 Ingresar CUIT ANALISIS PRESTADOR [PERSON_NAME] [PERSON_NAM…" at bounding box center [377, 418] width 617 height 158
click at [174, 446] on mat-dialog-actions "Guardar" at bounding box center [614, 476] width 1126 height 71
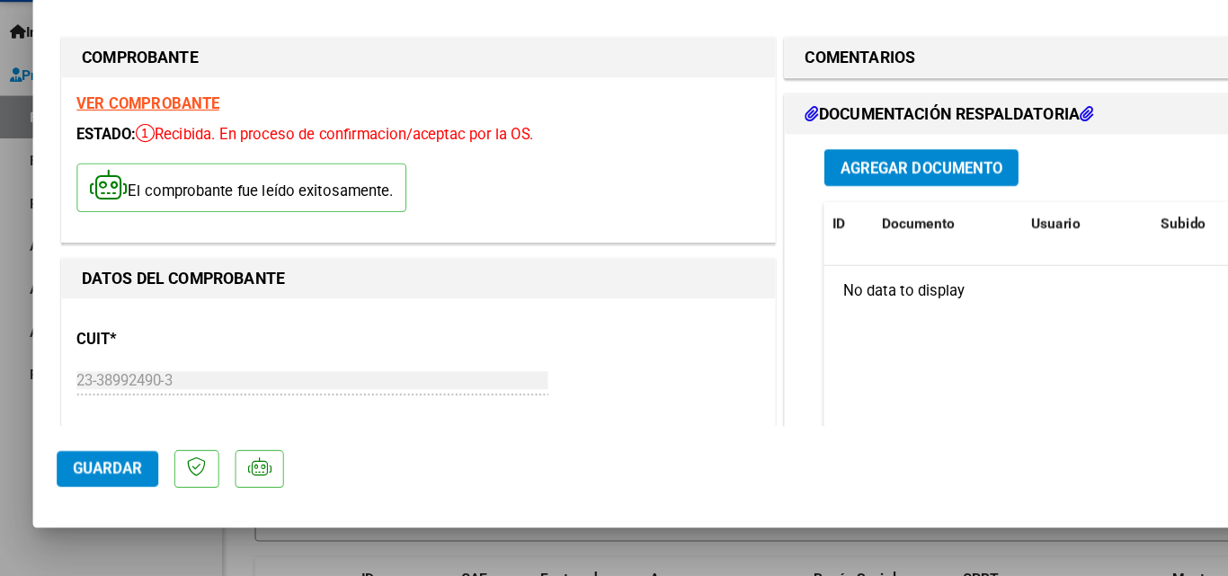
click at [174, 432] on div "CUIT * 23-38992490-3 Ingresar CUIT ANALISIS PRESTADOR [PERSON_NAME] [PERSON_NAM…" at bounding box center [377, 418] width 617 height 158
click at [218, 245] on p "El comprobante fue leído exitosamente." at bounding box center [218, 225] width 298 height 44
click at [204, 290] on div "DATOS DEL COMPROBANTE" at bounding box center [378, 308] width 644 height 36
drag, startPoint x: 1039, startPoint y: 192, endPoint x: 911, endPoint y: 211, distance: 130.0
click at [911, 211] on div "Agregar Documento" at bounding box center [941, 207] width 394 height 33
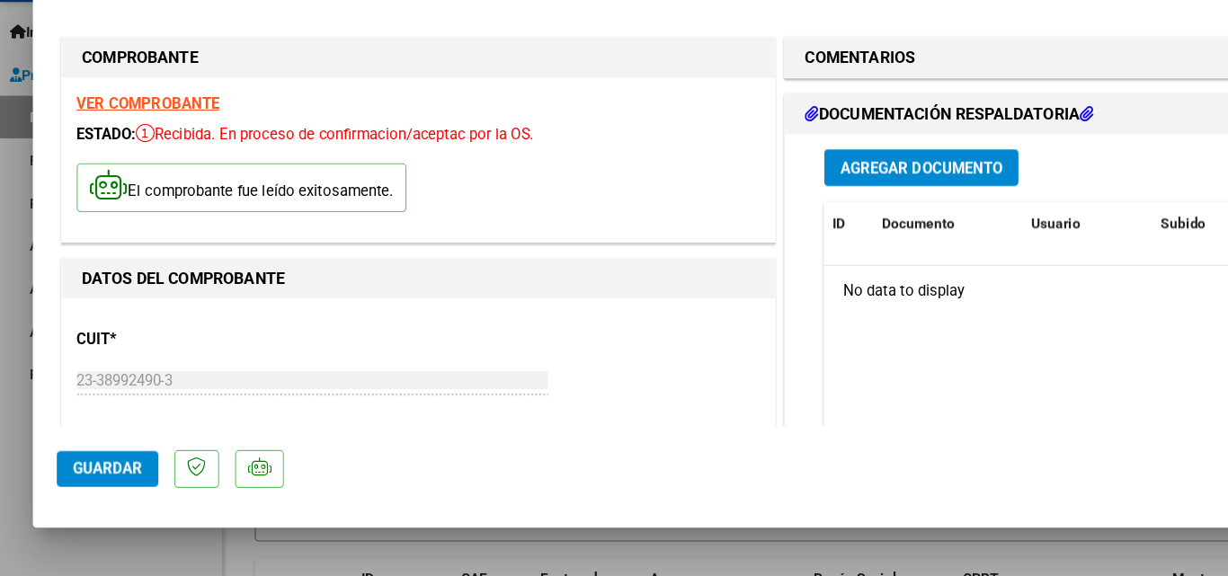
drag, startPoint x: 713, startPoint y: 477, endPoint x: 525, endPoint y: 470, distance: 188.0
click at [525, 470] on mat-dialog-actions "Guardar" at bounding box center [614, 476] width 1126 height 71
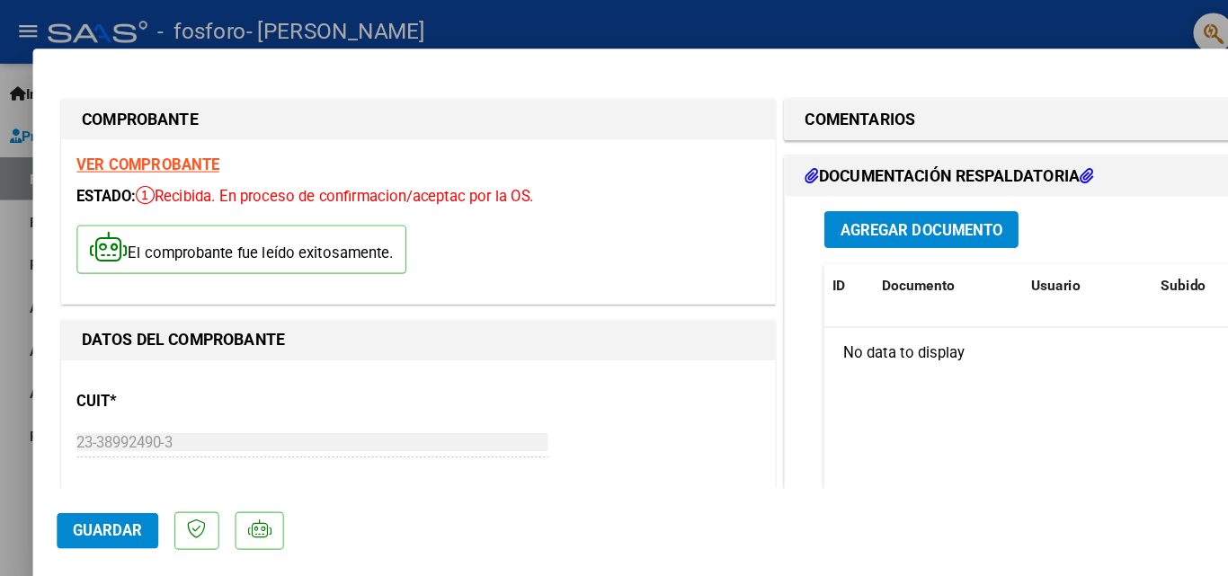
click at [103, 484] on span "Guardar" at bounding box center [97, 479] width 63 height 16
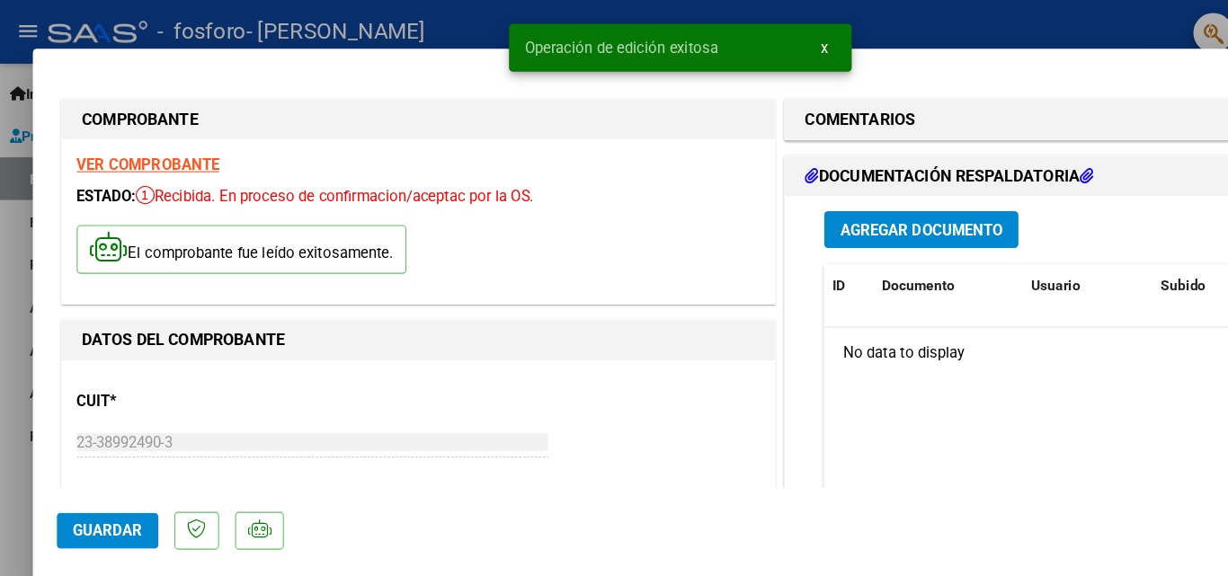
drag, startPoint x: 274, startPoint y: 350, endPoint x: 363, endPoint y: 193, distance: 180.0
click at [485, 167] on div "ESTADO: Recibida. En proceso de confirmacion/aceptac por la OS." at bounding box center [377, 177] width 617 height 21
click at [0, 213] on div at bounding box center [614, 288] width 1228 height 576
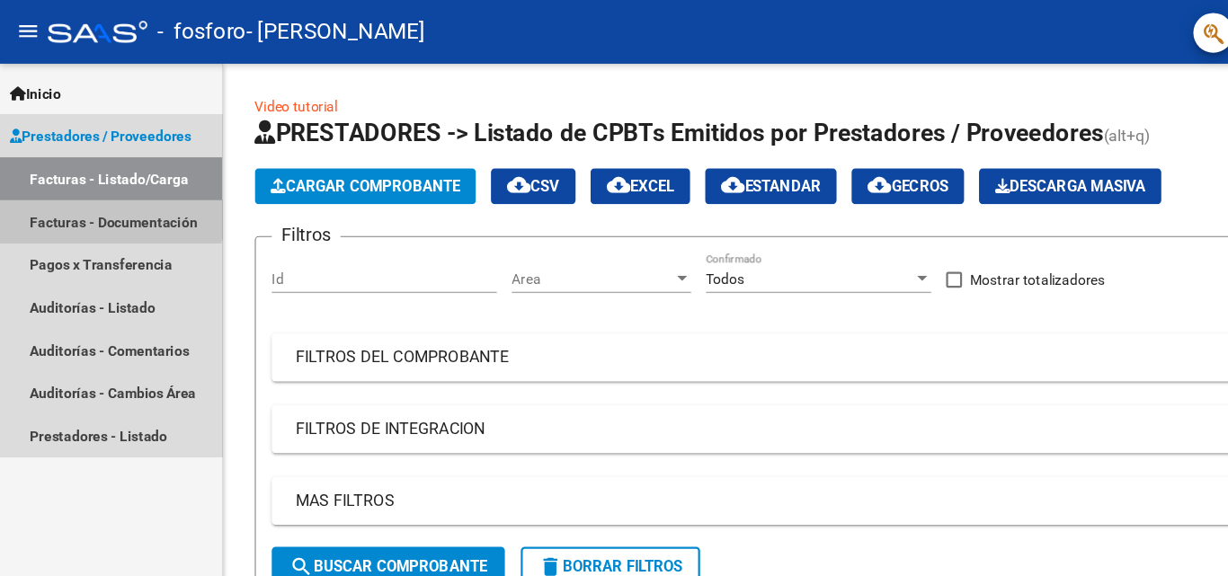
click at [100, 194] on link "Facturas - Documentación" at bounding box center [100, 200] width 201 height 39
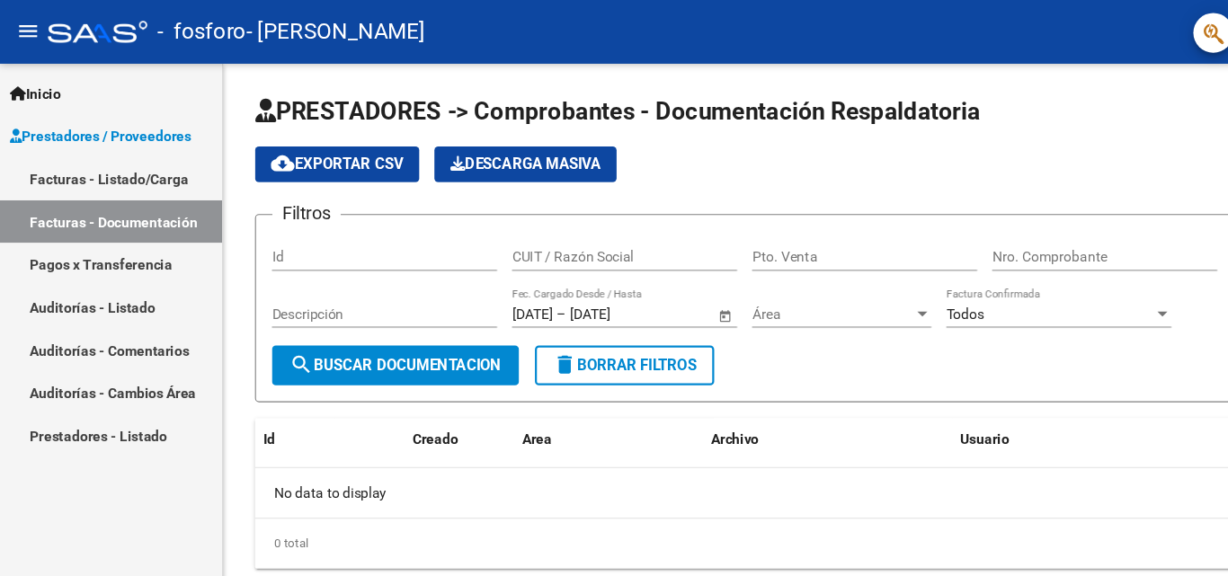
drag, startPoint x: 1107, startPoint y: 139, endPoint x: 1106, endPoint y: 203, distance: 63.8
click at [1106, 203] on app-list-header "PRESTADORES -> Comprobantes - Documentación Respaldatoria cloud_download Export…" at bounding box center [714, 224] width 969 height 277
click at [986, 133] on div "cloud_download Exportar CSV Descarga Masiva" at bounding box center [714, 148] width 969 height 32
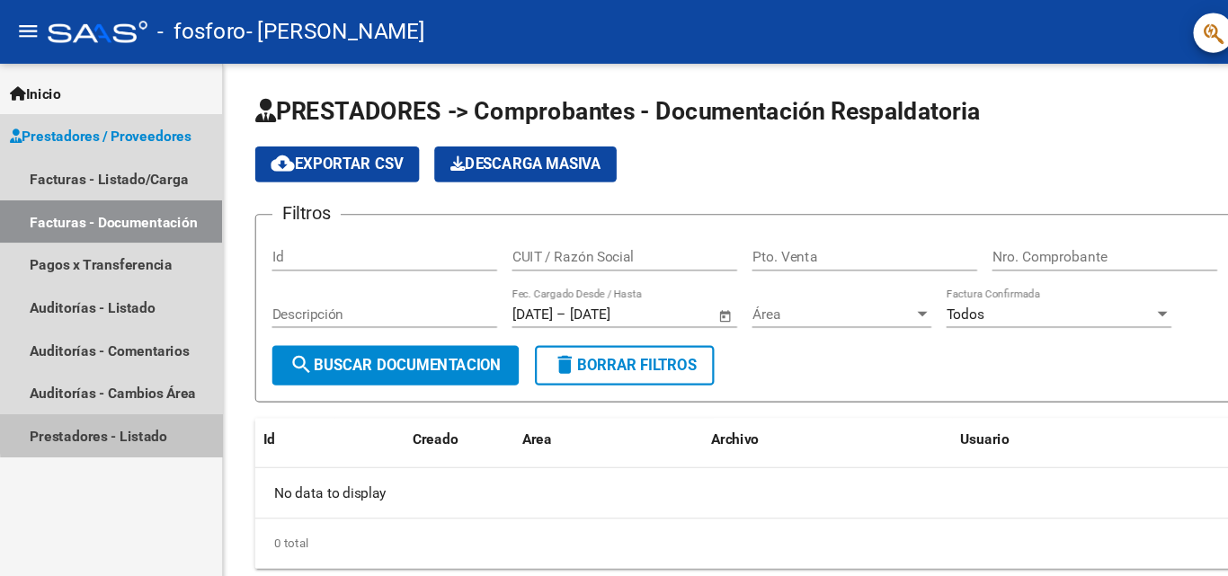
click at [124, 390] on link "Prestadores - Listado" at bounding box center [100, 393] width 201 height 39
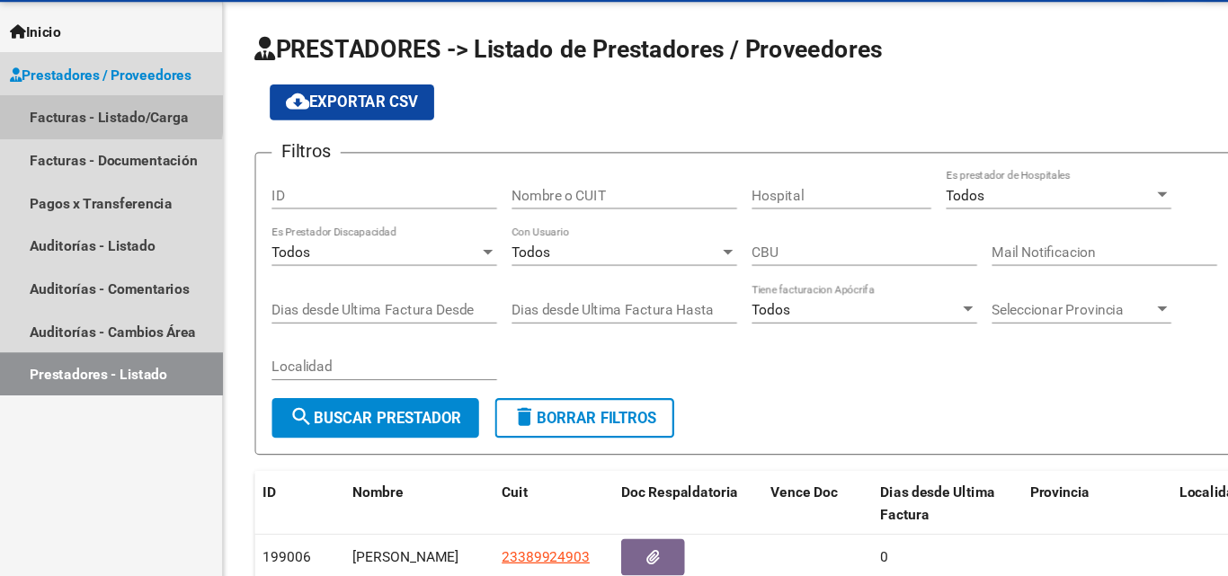
click at [54, 160] on link "Facturas - Listado/Carga" at bounding box center [100, 161] width 201 height 39
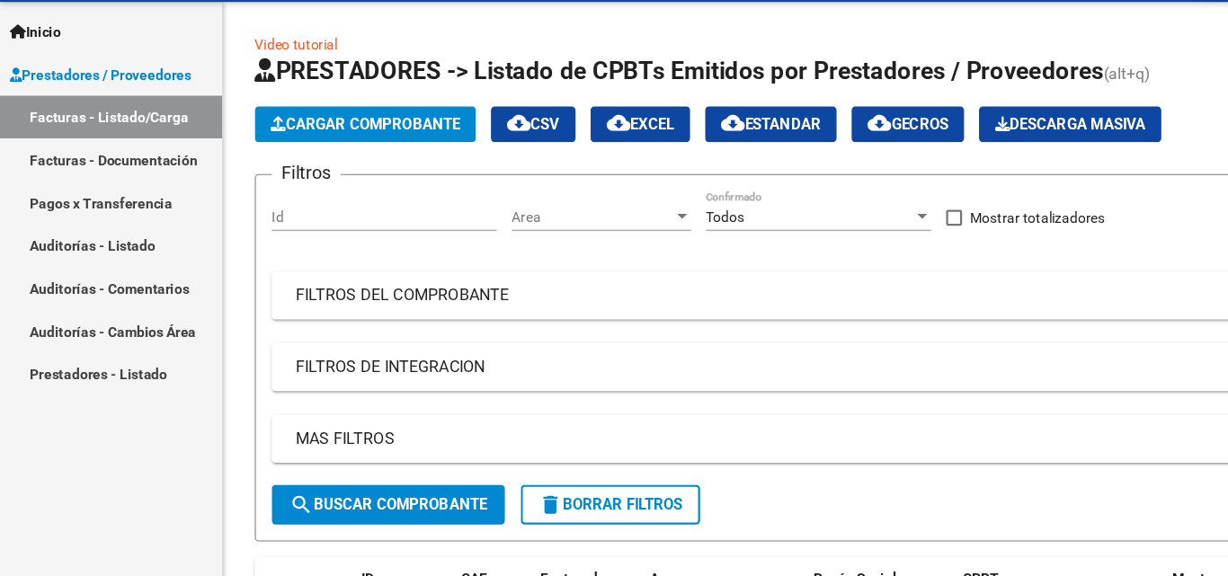
click at [988, 497] on form "Filtros Id Area Area Todos Confirmado Mostrar totalizadores FILTROS DEL COMPROB…" at bounding box center [714, 379] width 969 height 332
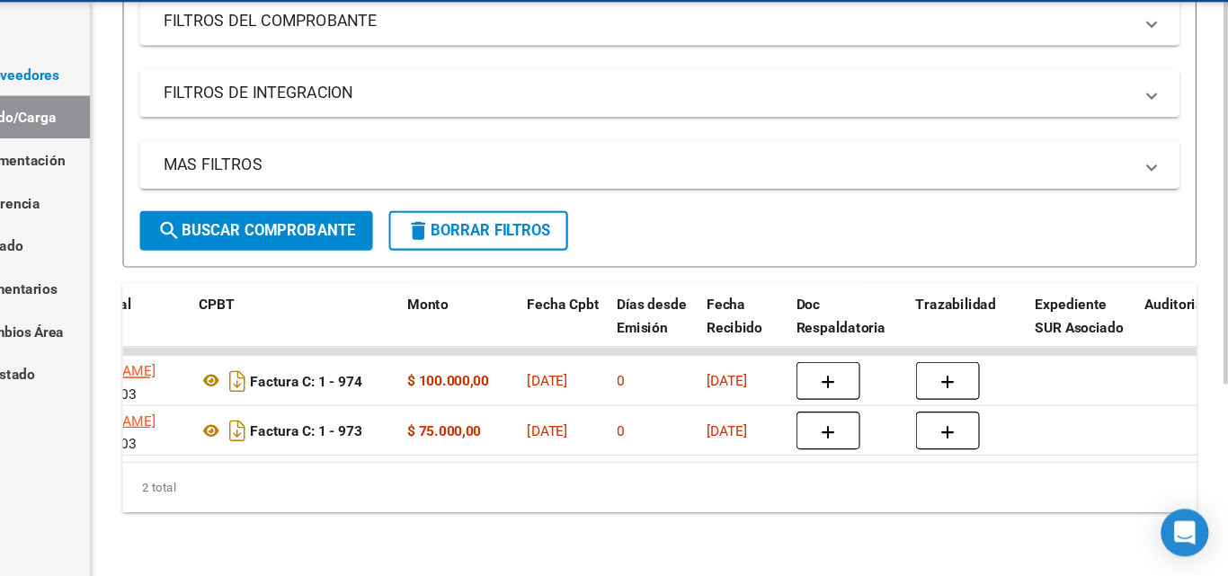
scroll to position [0, 556]
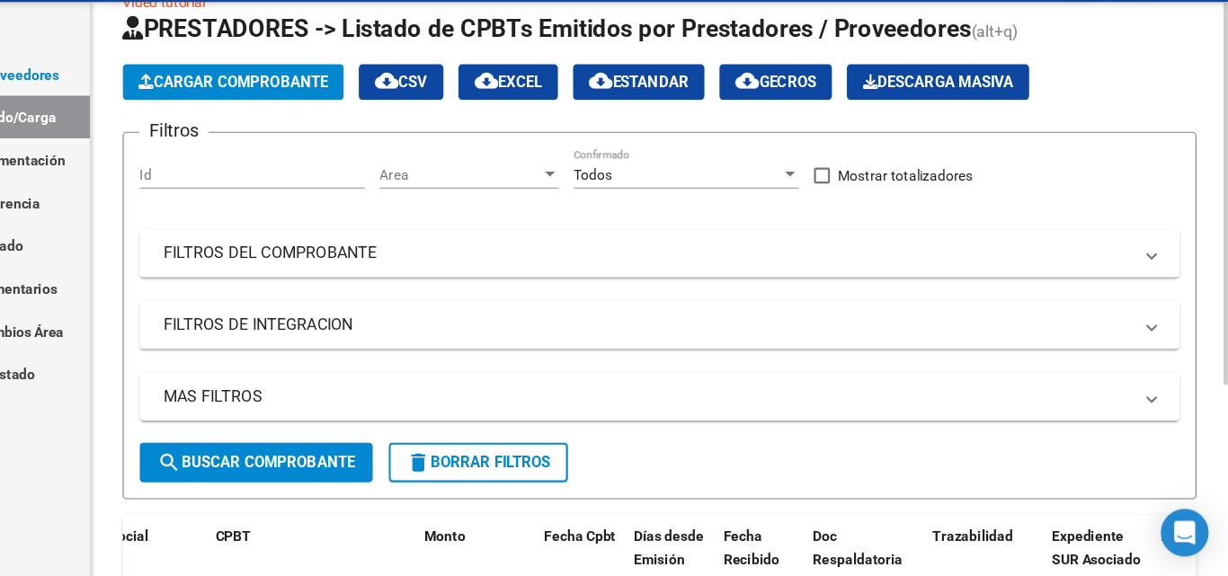
click at [1226, 97] on div at bounding box center [1226, 257] width 4 height 345
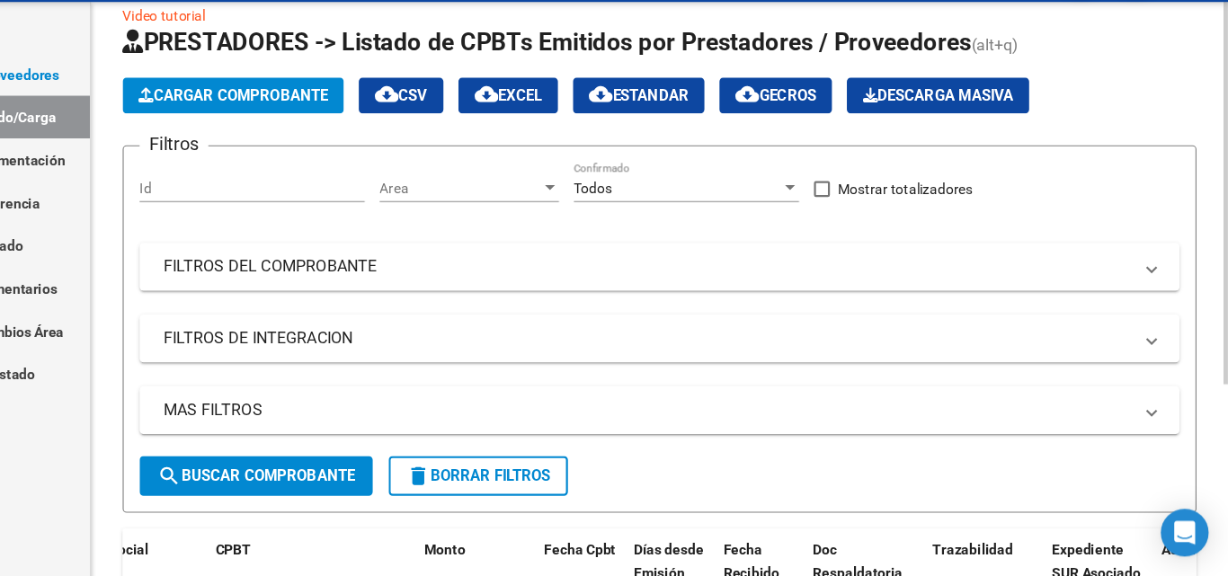
click at [257, 71] on link "Video tutorial" at bounding box center [267, 70] width 75 height 14
